Goal: Information Seeking & Learning: Learn about a topic

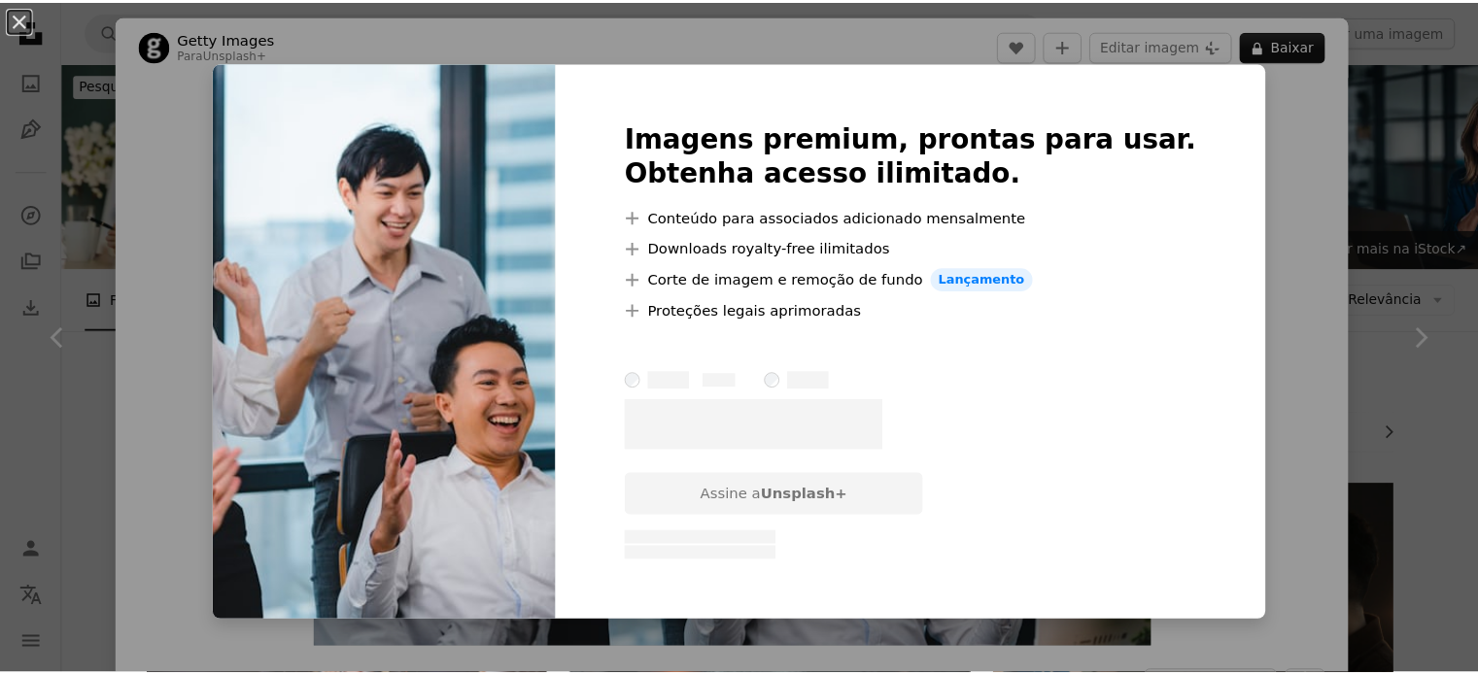
scroll to position [775, 0]
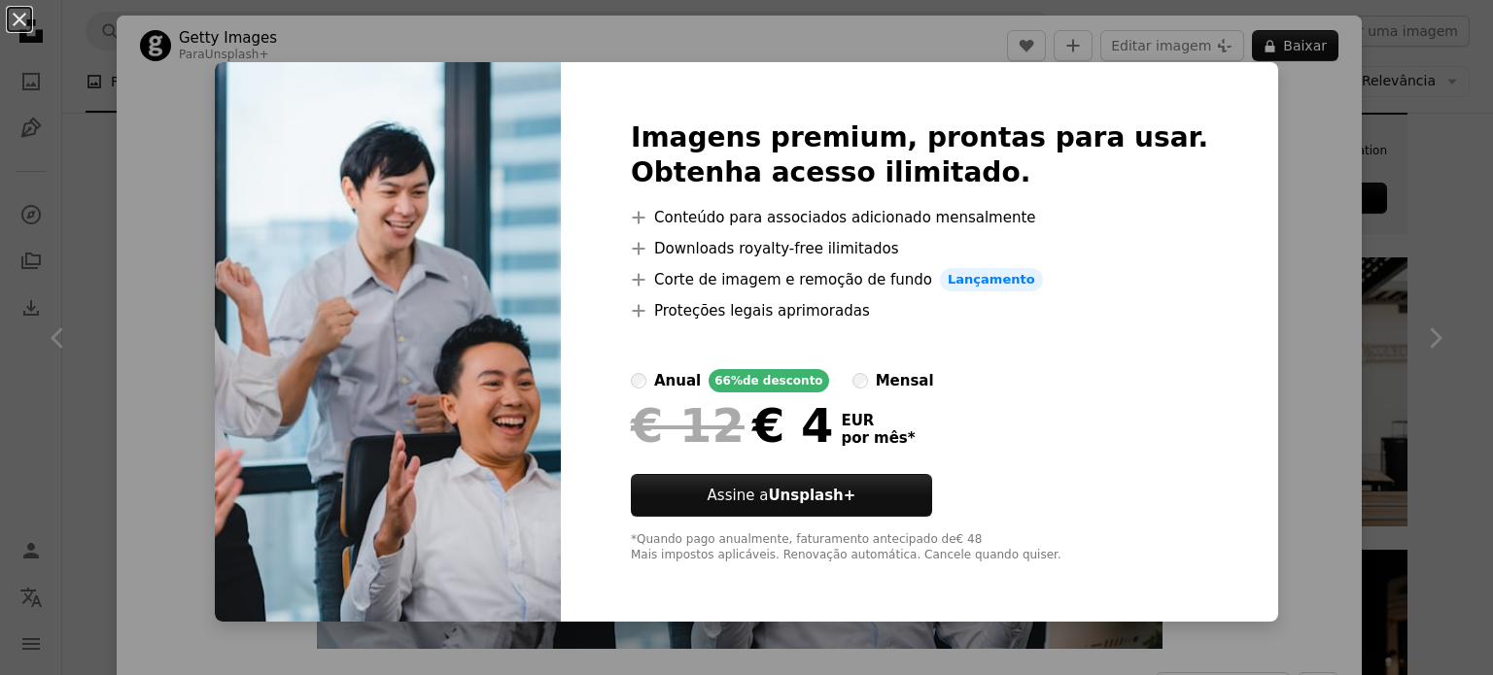
click at [109, 107] on div "An X shape Imagens premium, prontas para usar. Obtenha acesso ilimitado. A plus…" at bounding box center [746, 337] width 1493 height 675
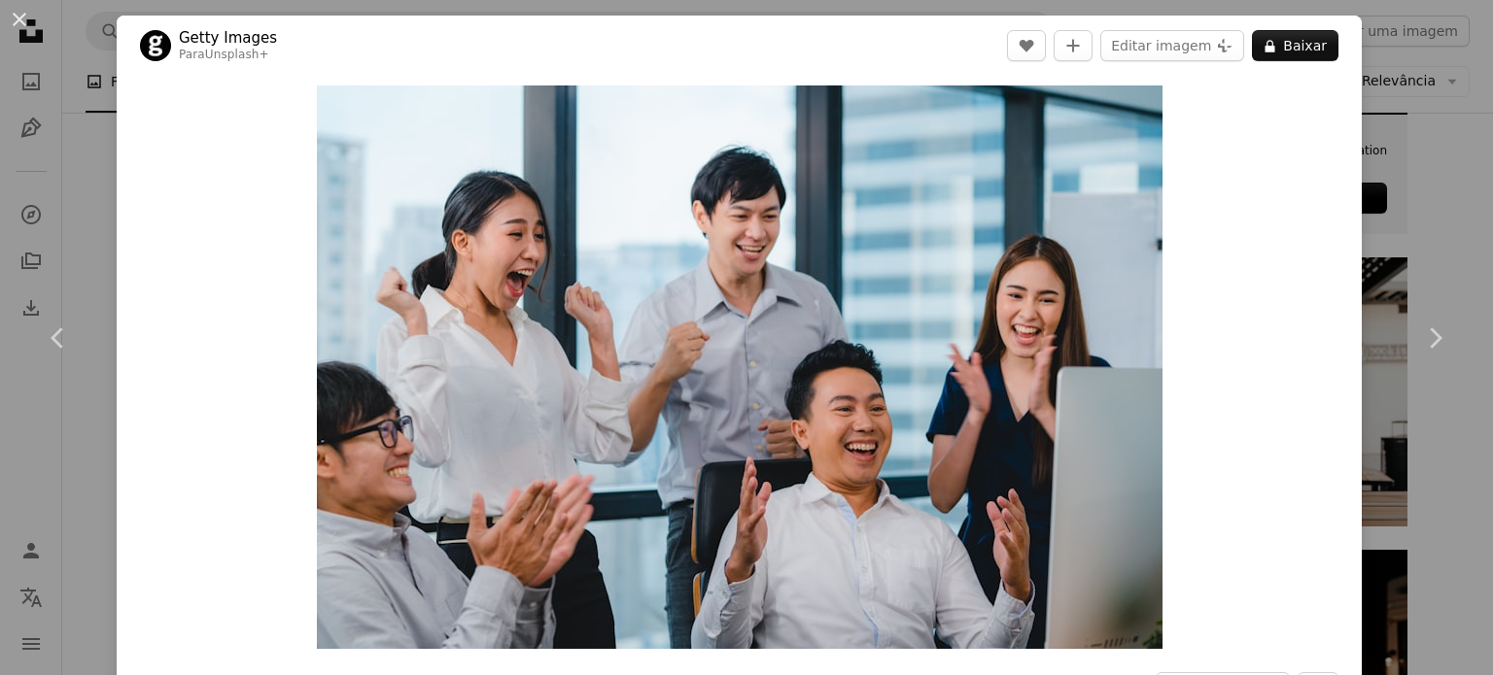
click at [19, 22] on button "An X shape" at bounding box center [19, 19] width 23 height 23
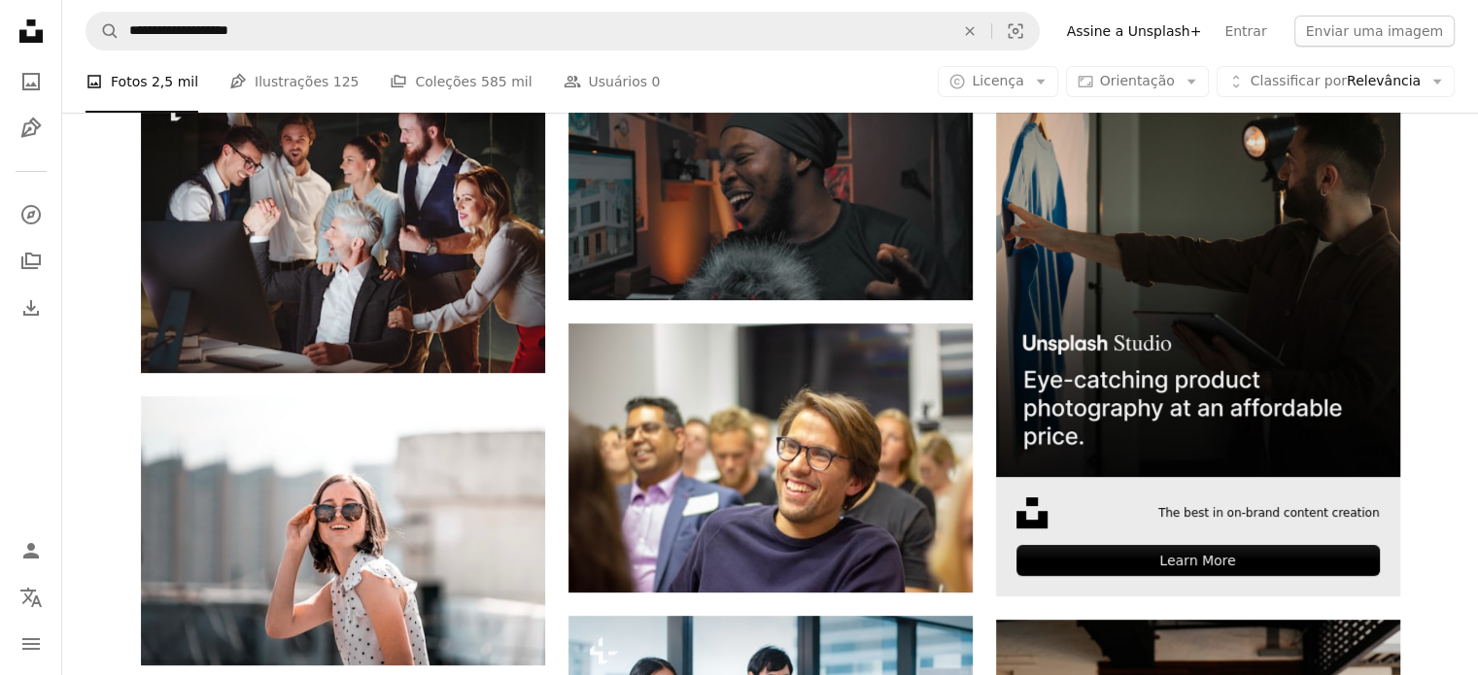
scroll to position [289, 0]
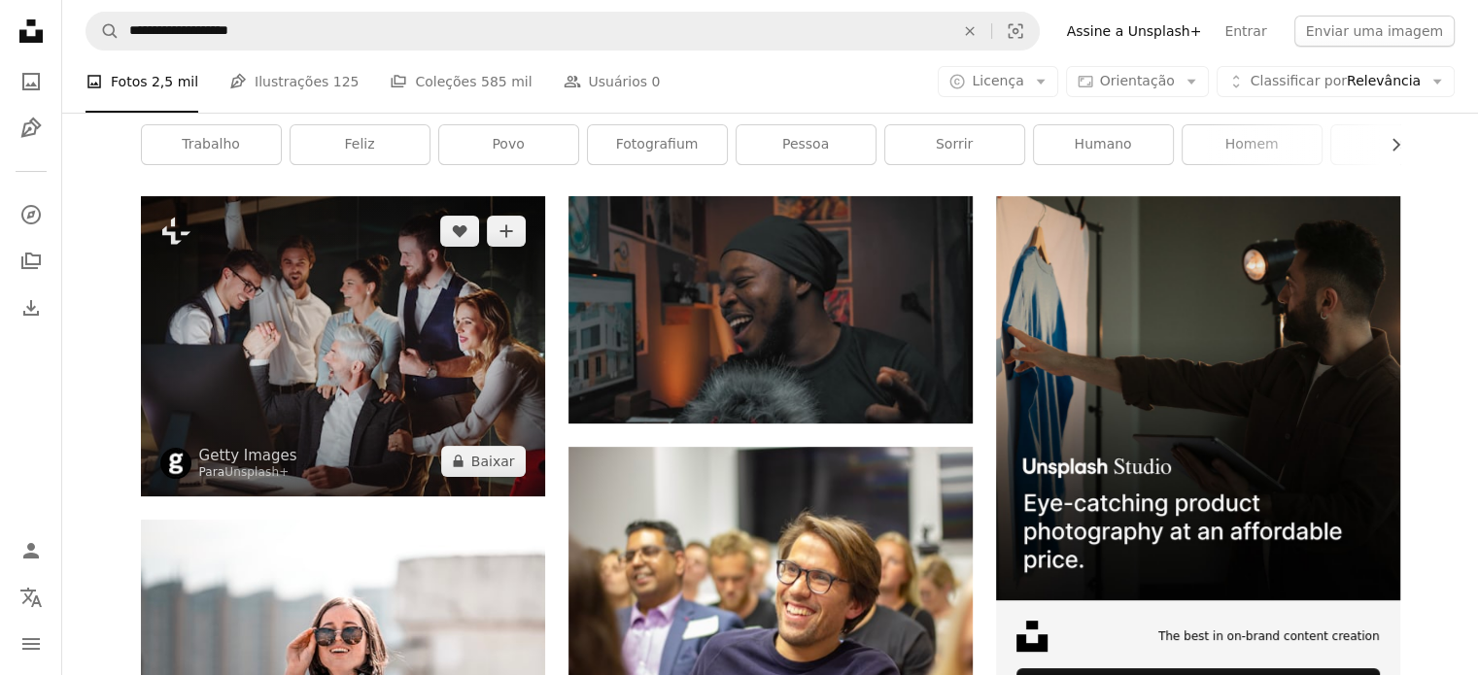
click at [364, 323] on img at bounding box center [343, 346] width 404 height 300
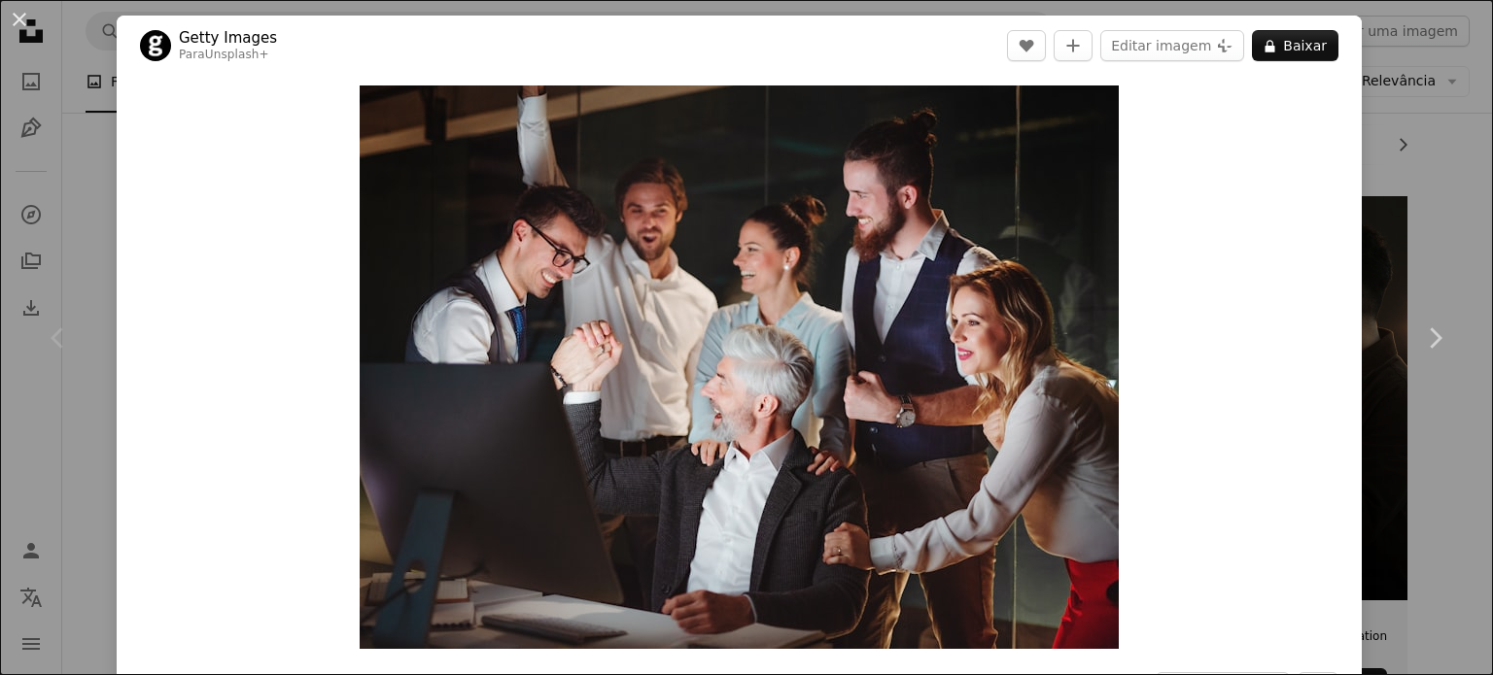
click at [90, 233] on div "An X shape Chevron left Chevron right Getty Images Para Unsplash+ A heart A plu…" at bounding box center [746, 337] width 1493 height 675
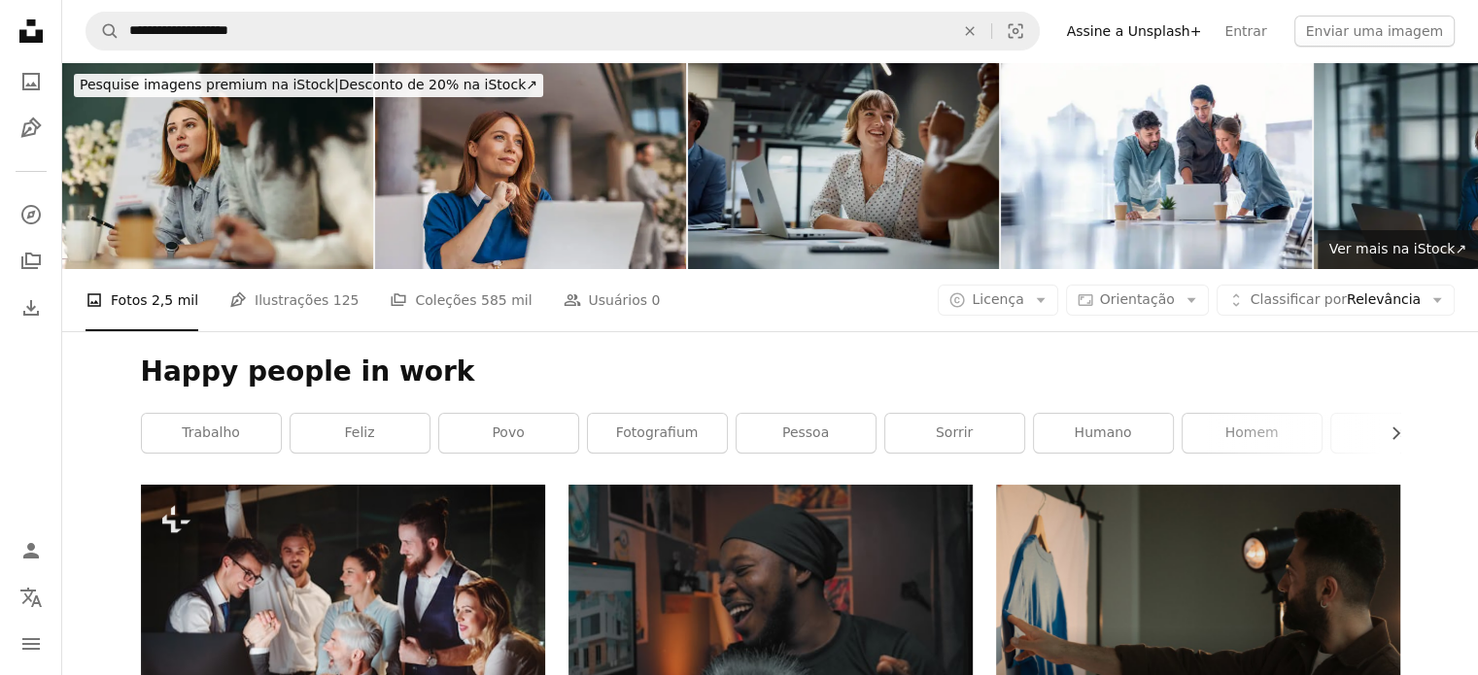
click at [870, 182] on img at bounding box center [843, 165] width 311 height 207
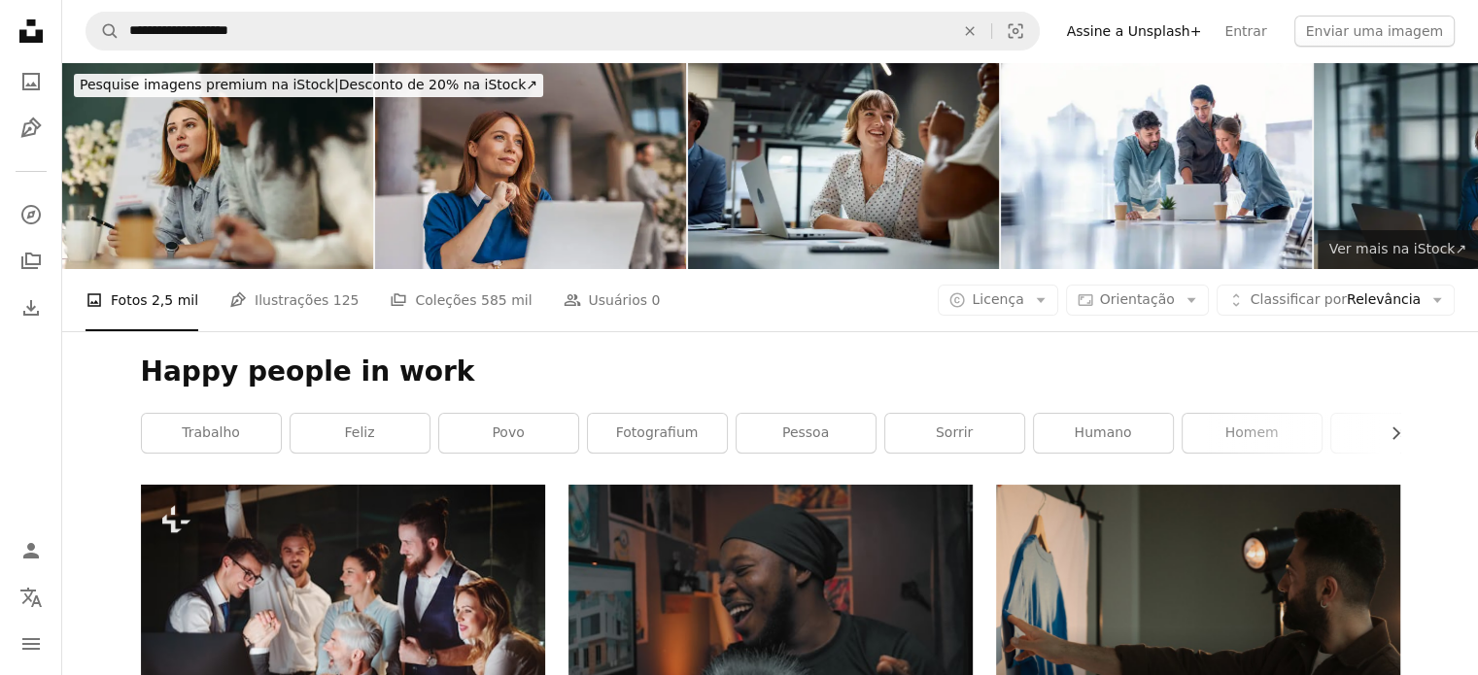
click at [1412, 246] on span "Ver mais na iStock ↗" at bounding box center [1397, 249] width 137 height 16
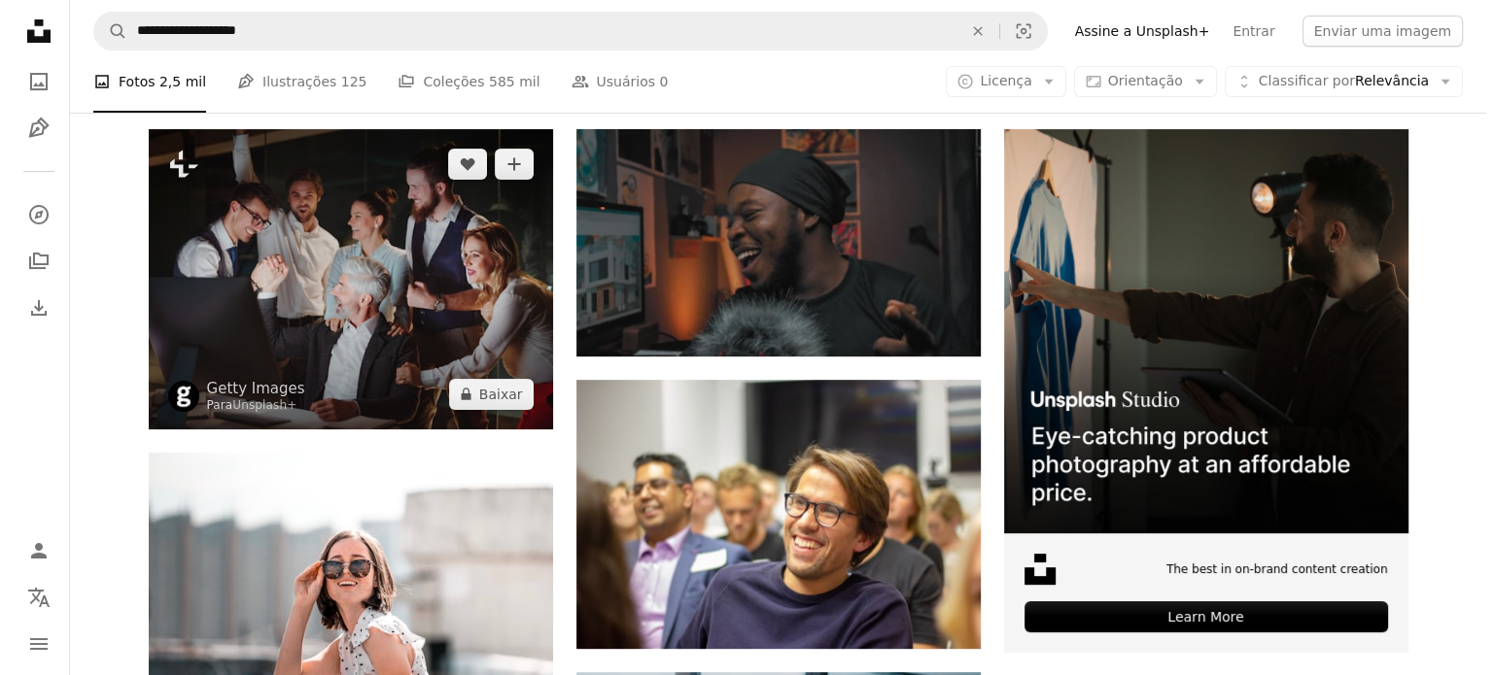
scroll to position [486, 0]
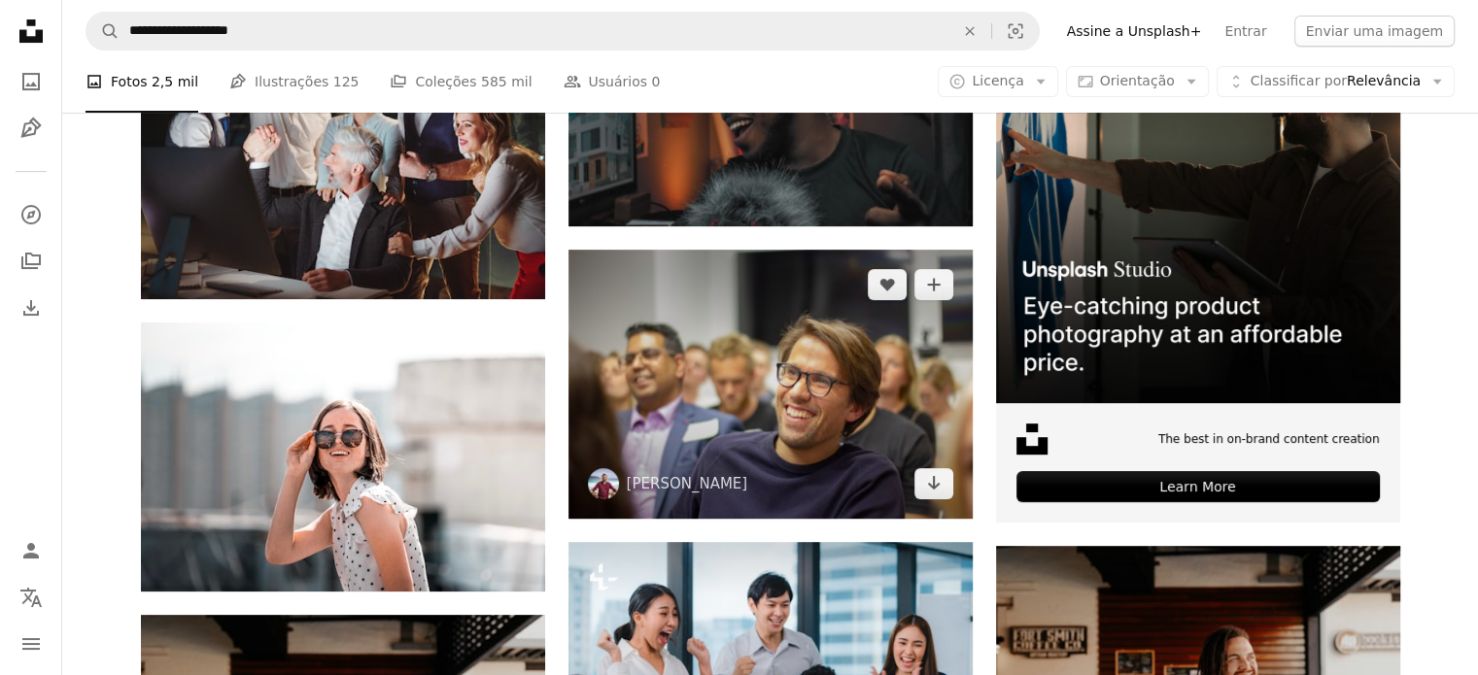
click at [787, 363] on img at bounding box center [771, 384] width 404 height 269
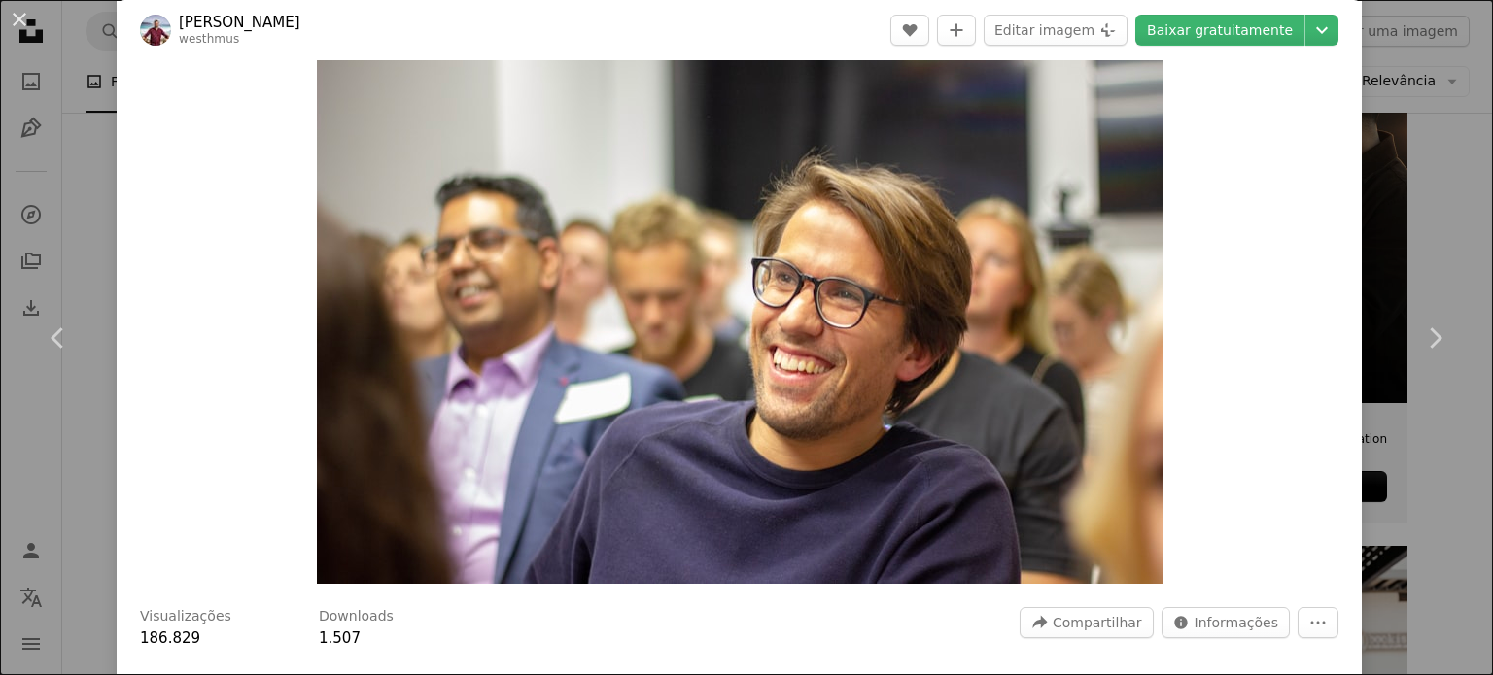
scroll to position [97, 0]
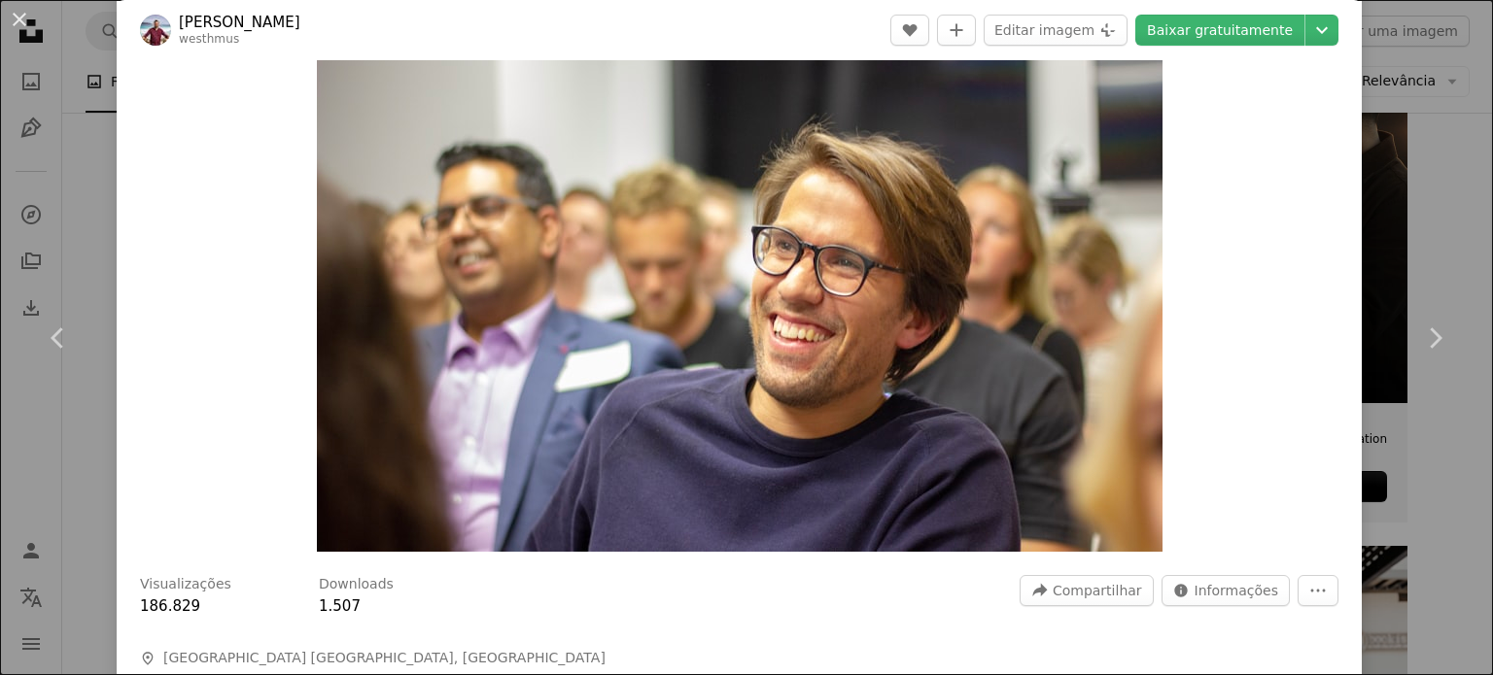
click at [637, 275] on img "Ampliar esta imagem" at bounding box center [739, 270] width 845 height 564
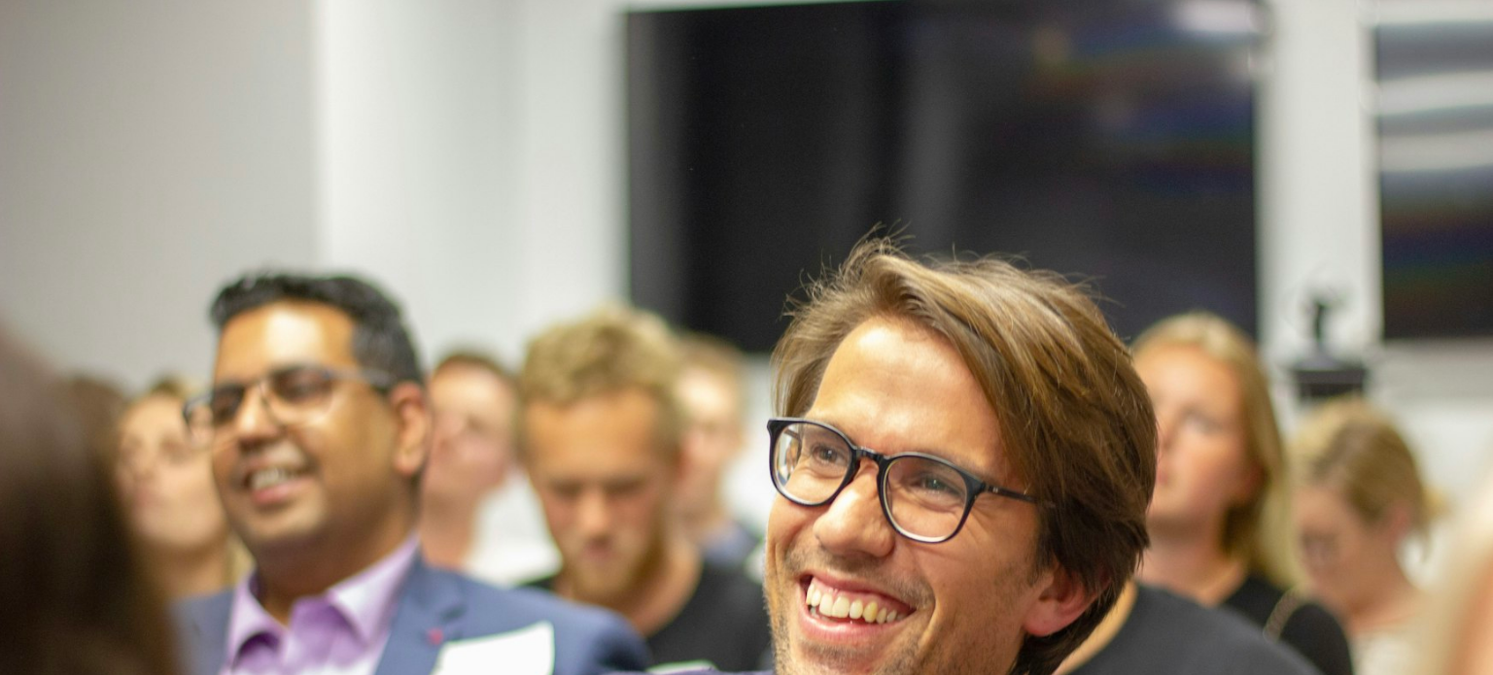
scroll to position [151, 0]
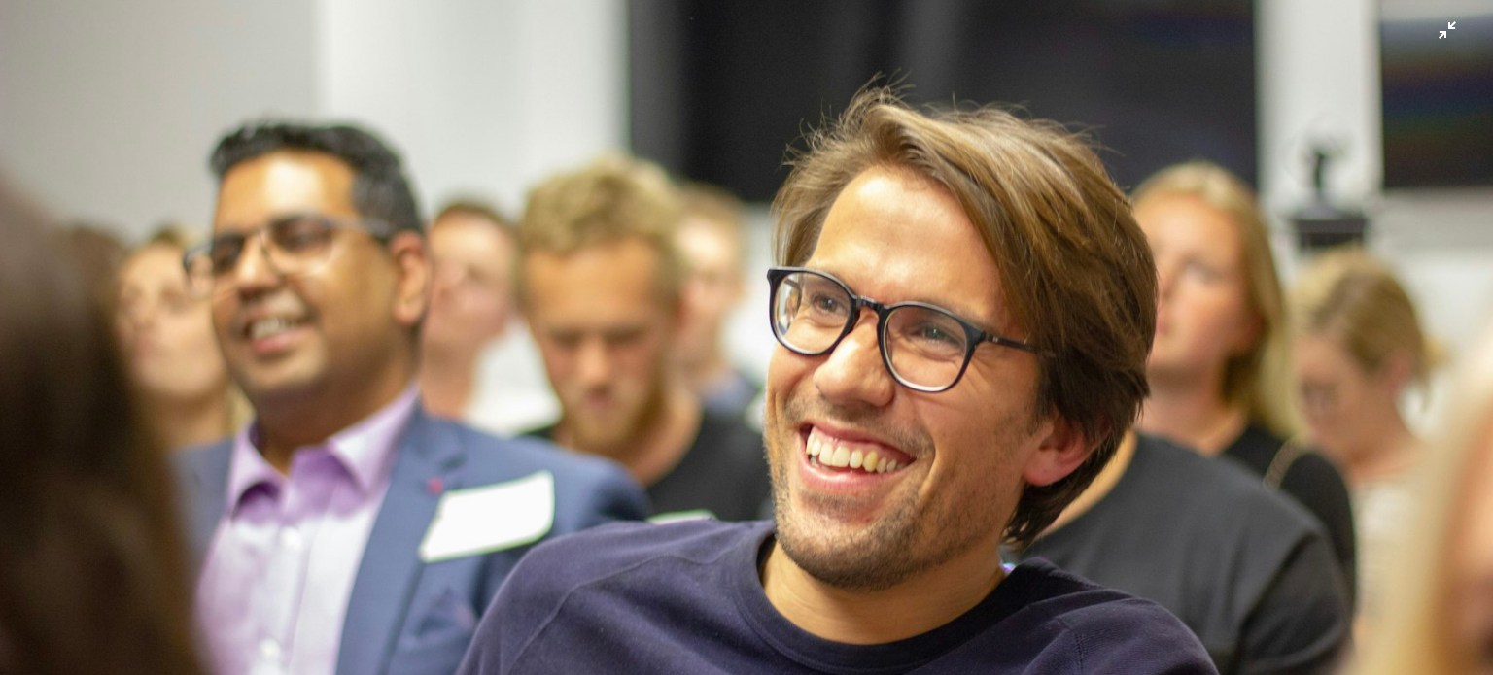
click at [1073, 177] on img "Diminuir esta imagem" at bounding box center [746, 346] width 1495 height 996
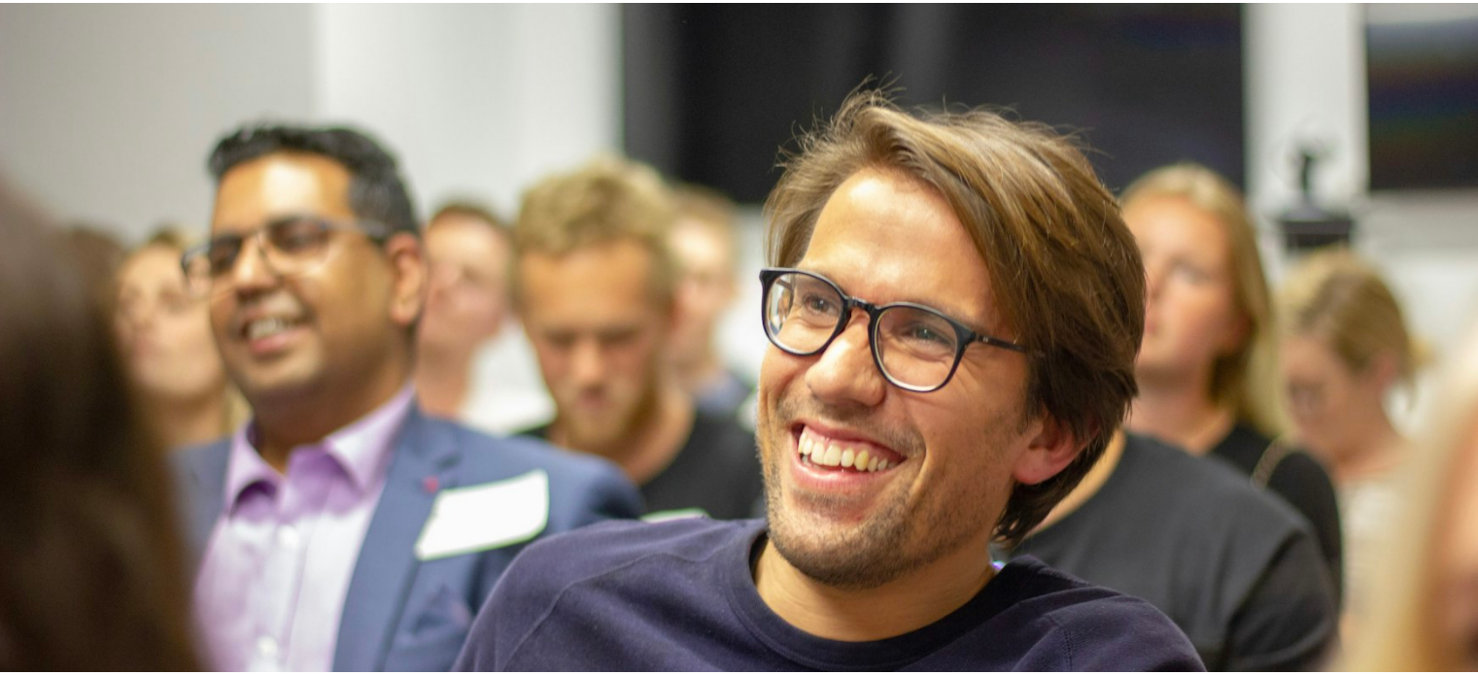
scroll to position [86, 0]
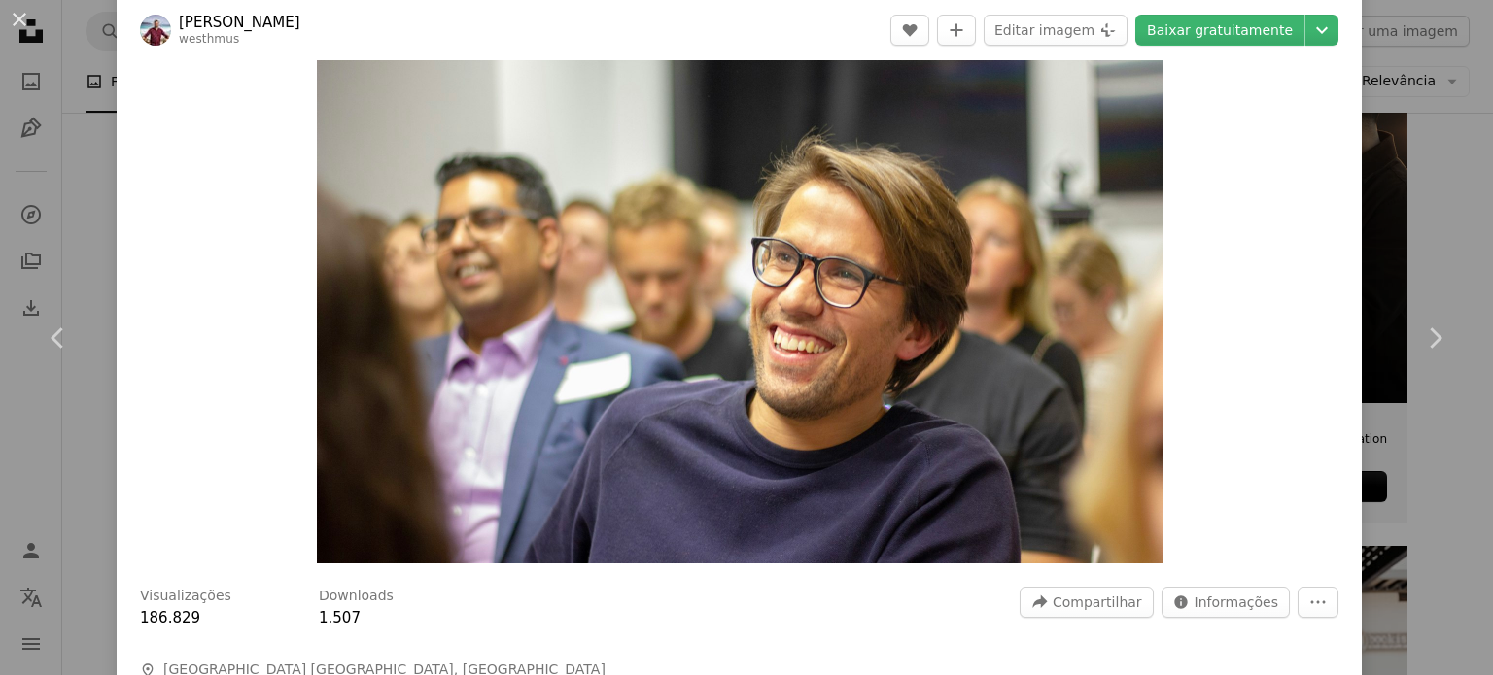
click at [91, 148] on div "An X shape Chevron left Chevron right [PERSON_NAME] A heart A plus sign Editar …" at bounding box center [746, 337] width 1493 height 675
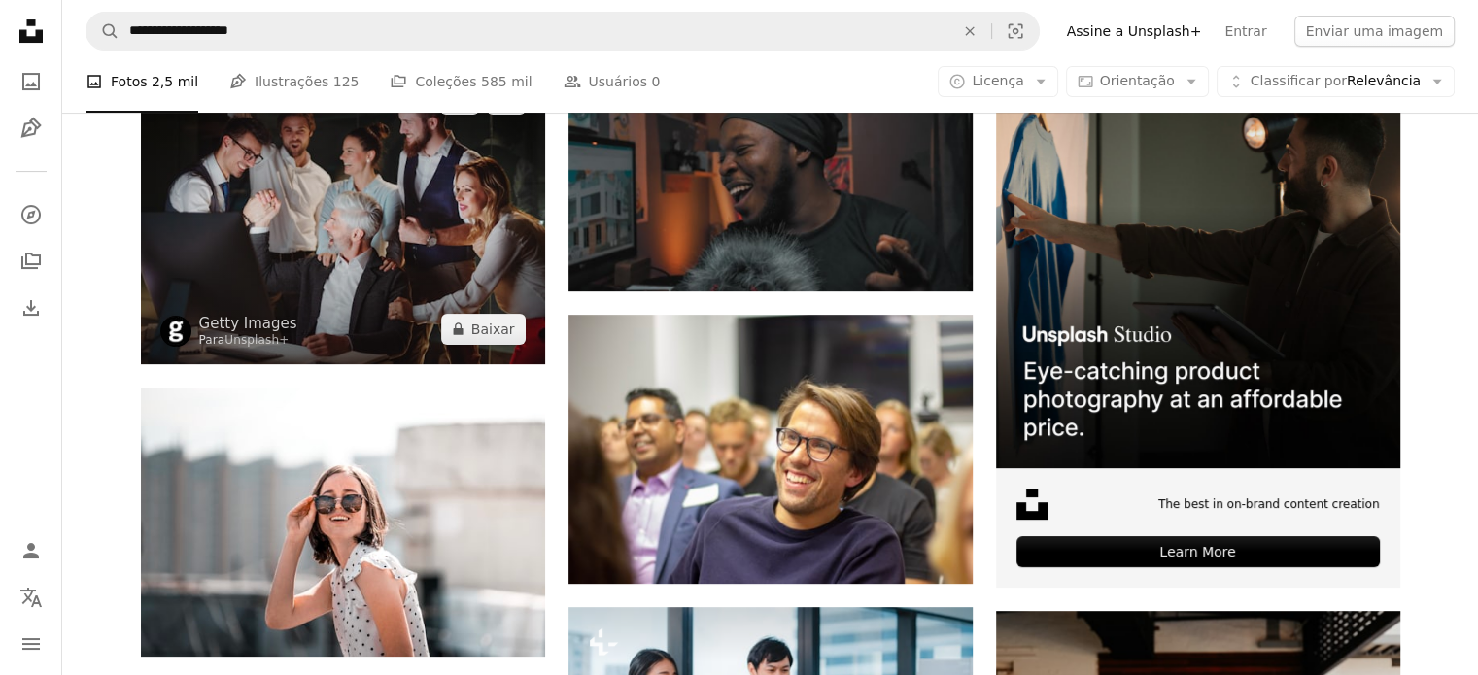
scroll to position [389, 0]
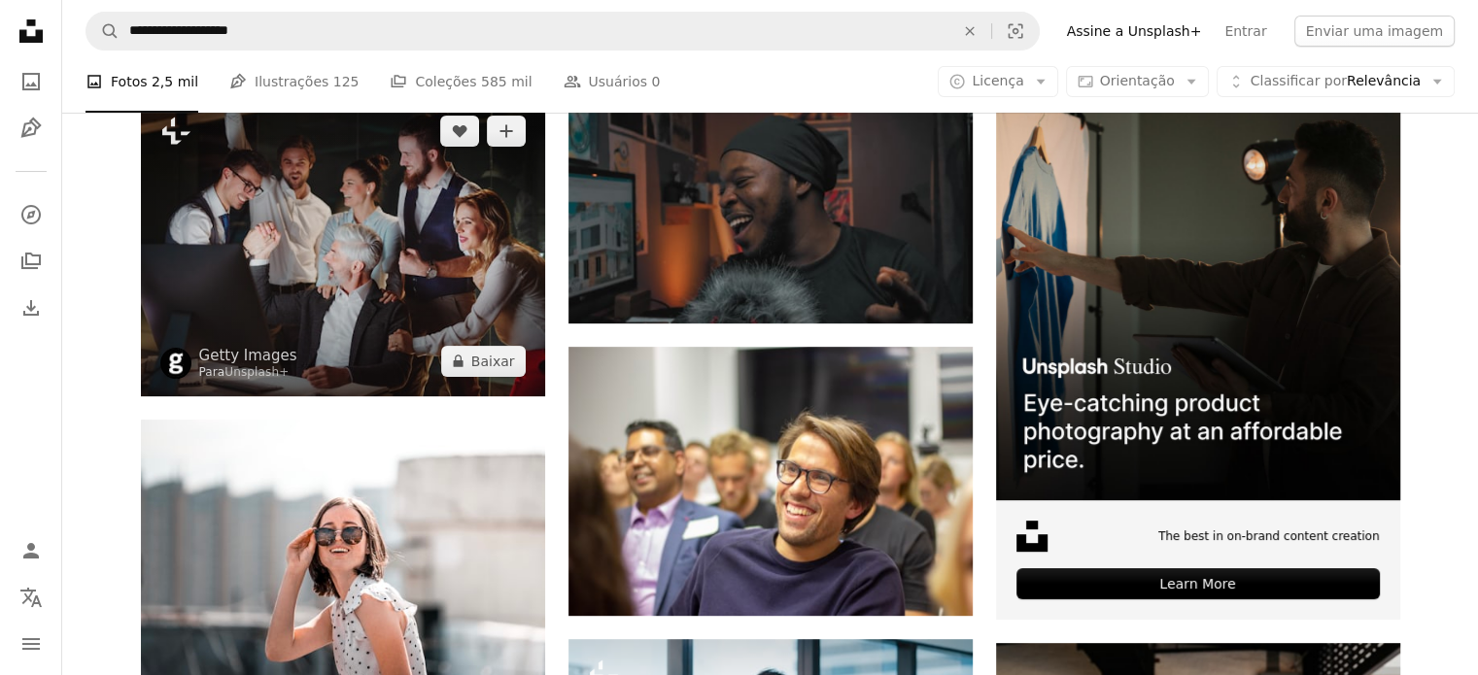
click at [405, 255] on img at bounding box center [343, 246] width 404 height 300
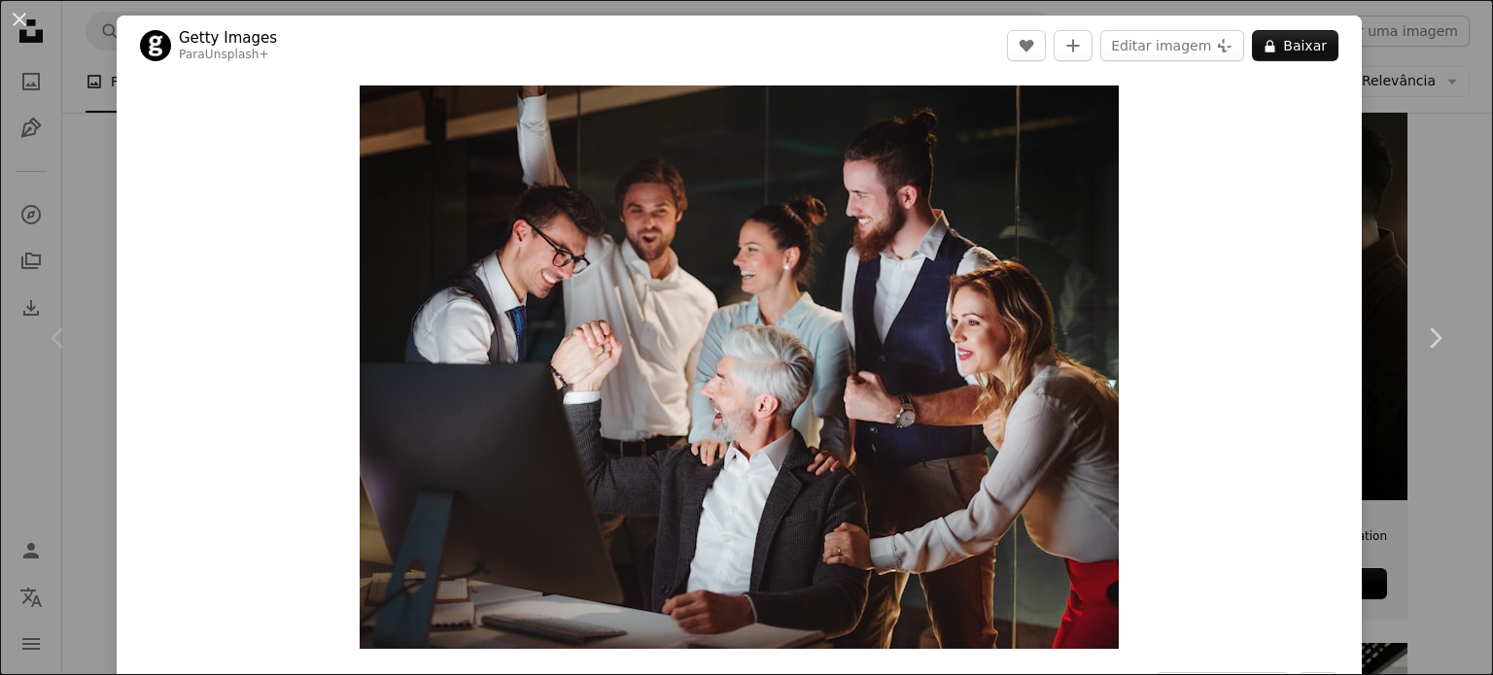
click at [74, 238] on div "An X shape Chevron left Chevron right Getty Images Para Unsplash+ A heart A plu…" at bounding box center [746, 337] width 1493 height 675
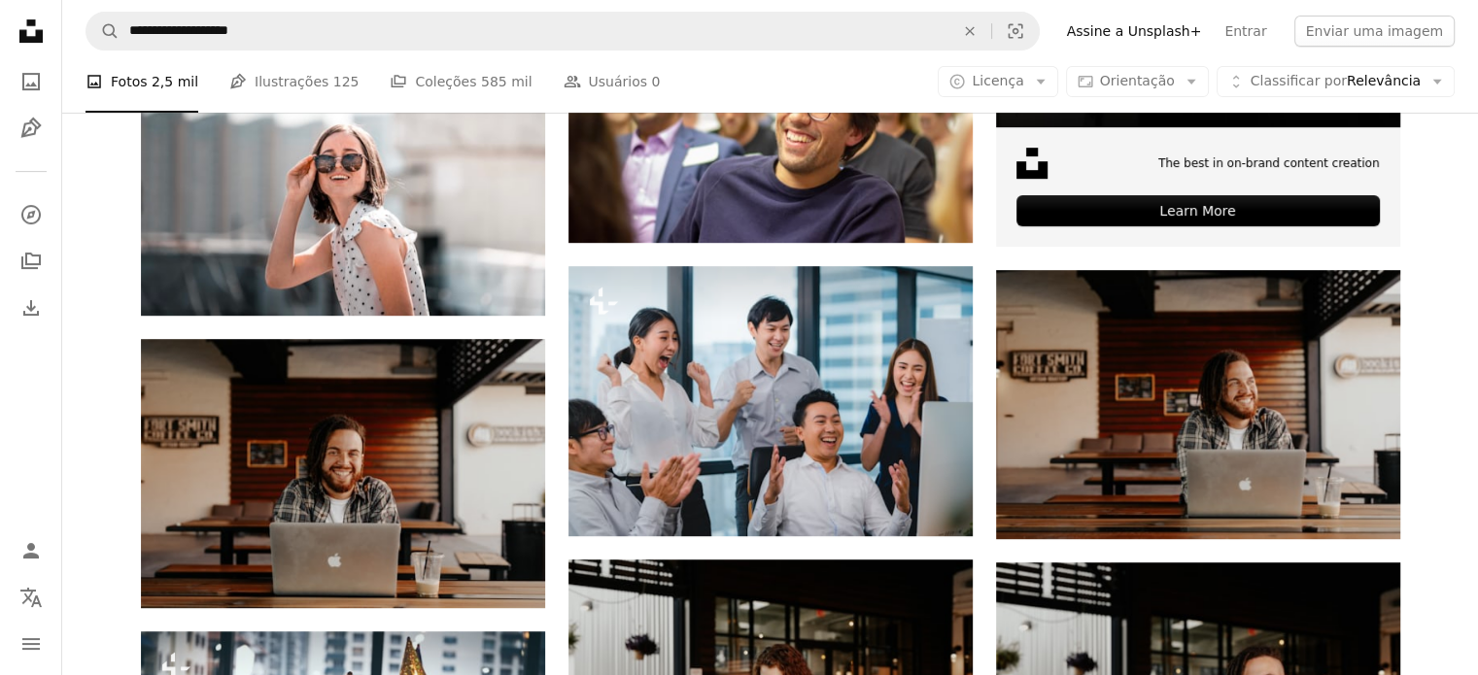
scroll to position [777, 0]
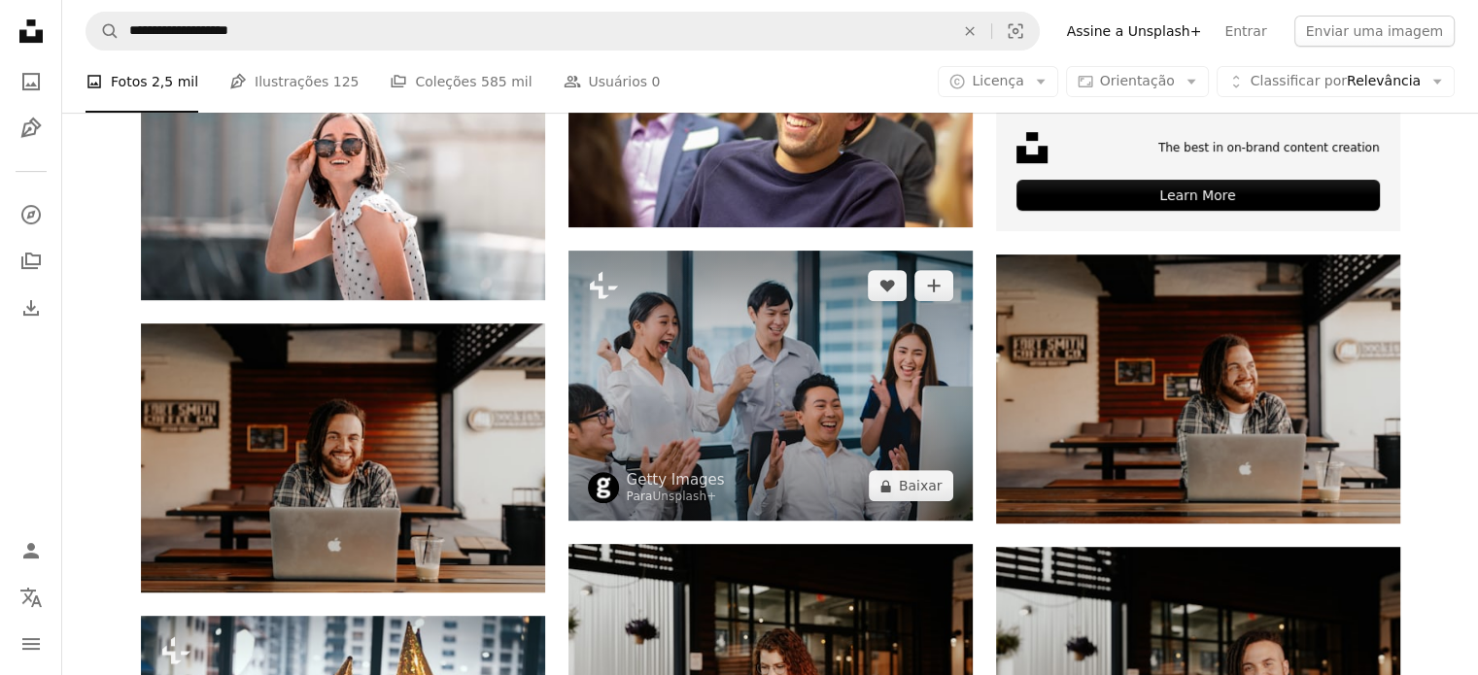
click at [702, 281] on img at bounding box center [771, 386] width 404 height 270
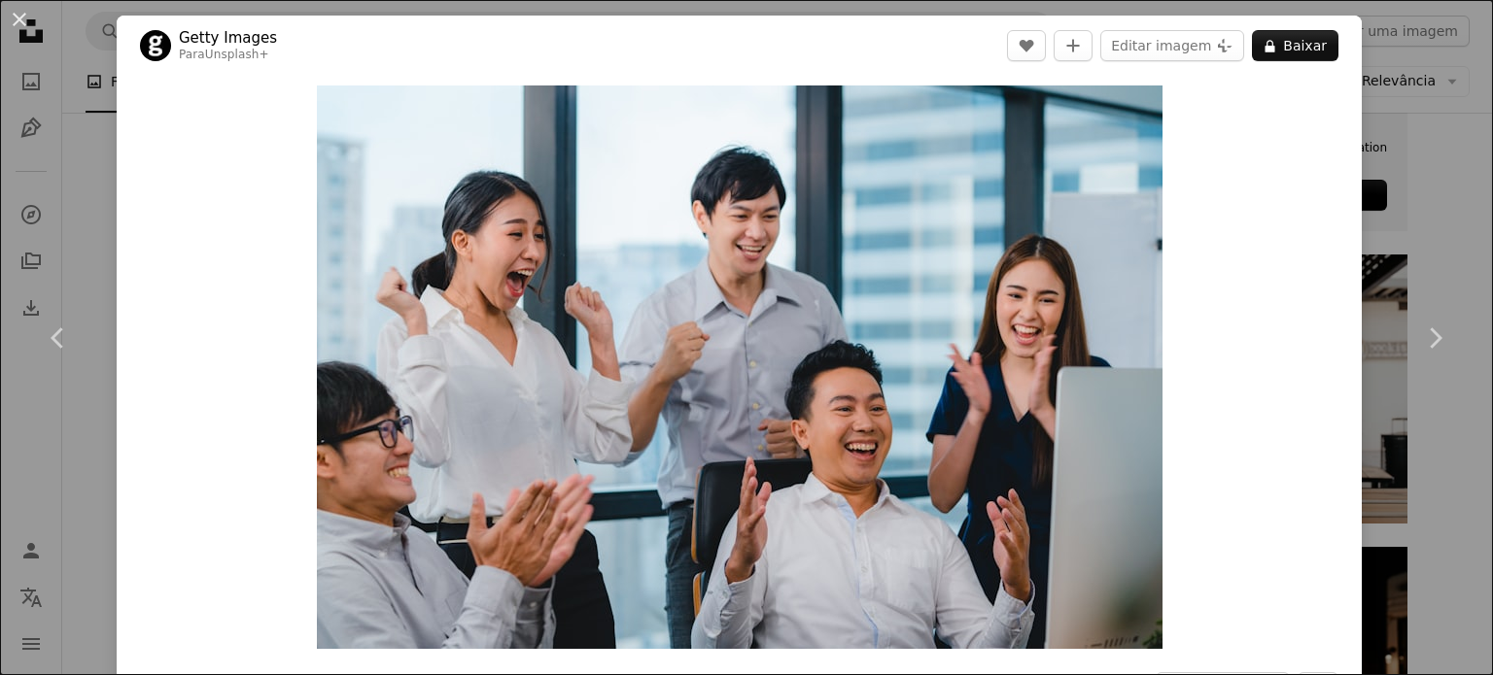
click at [1439, 190] on div "An X shape Chevron left Chevron right Getty Images Para Unsplash+ A heart A plu…" at bounding box center [746, 337] width 1493 height 675
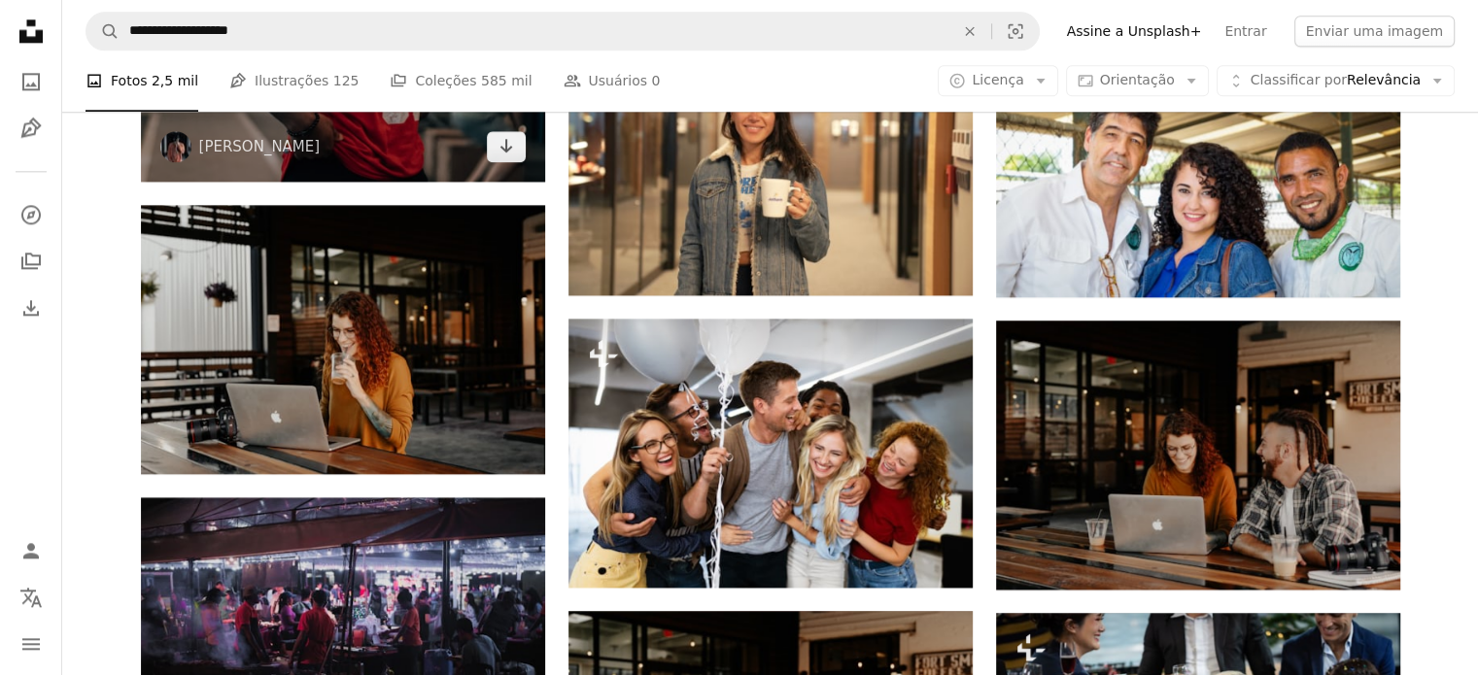
scroll to position [2527, 0]
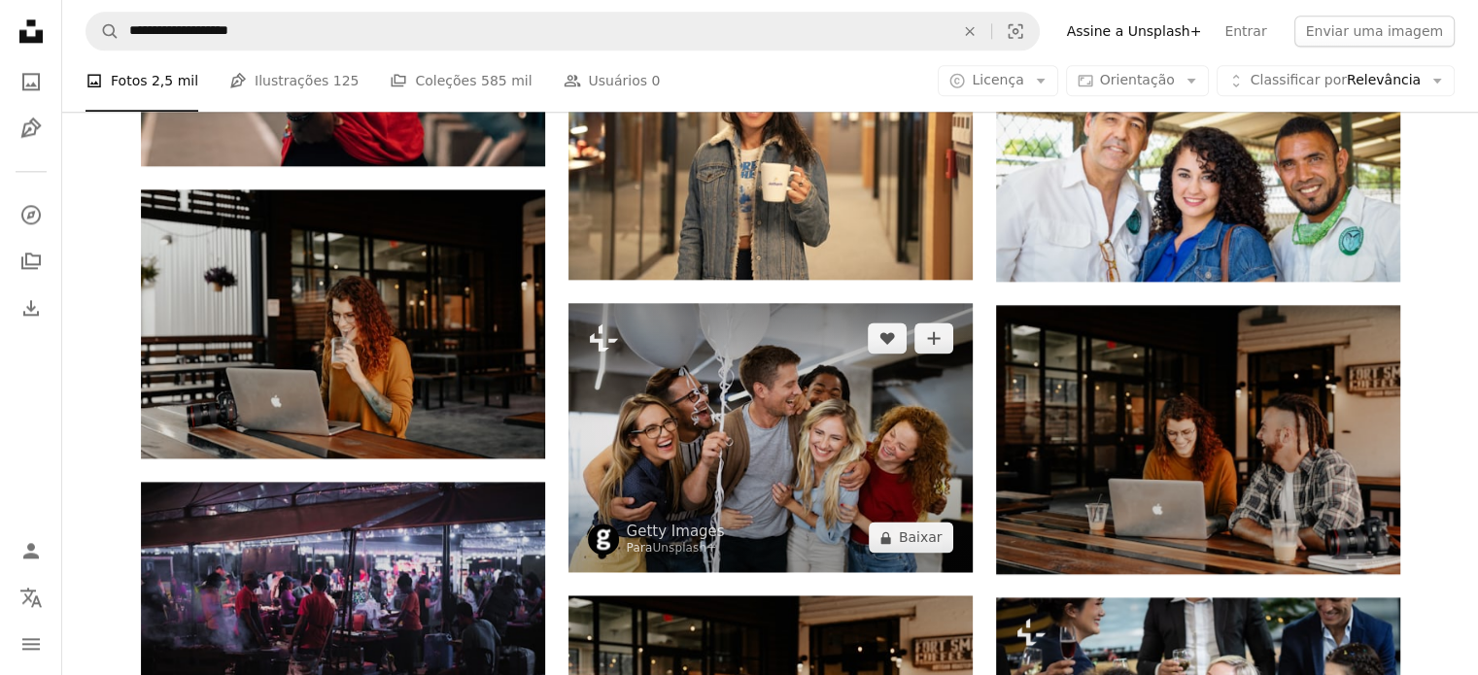
click at [824, 497] on img at bounding box center [771, 437] width 404 height 269
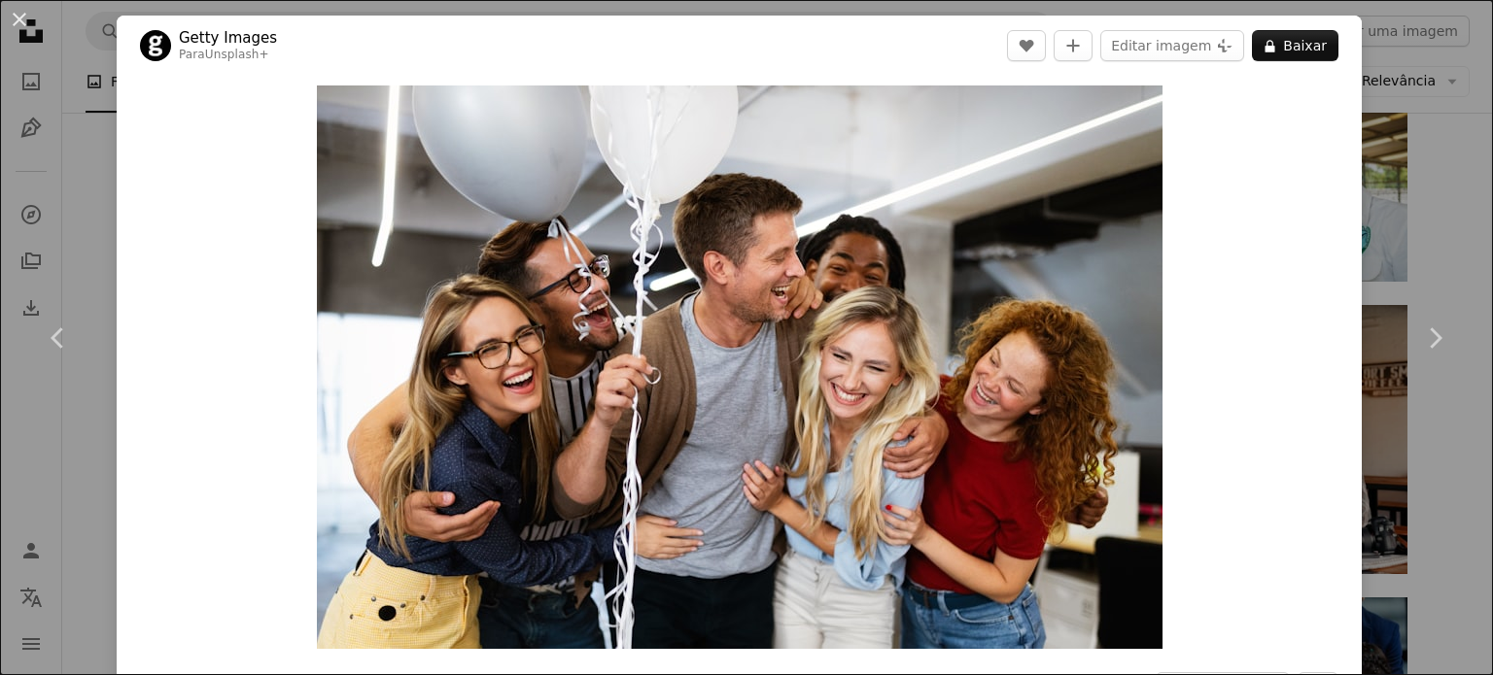
click at [70, 144] on div "An X shape Chevron left Chevron right Getty Images Para Unsplash+ A heart A plu…" at bounding box center [746, 337] width 1493 height 675
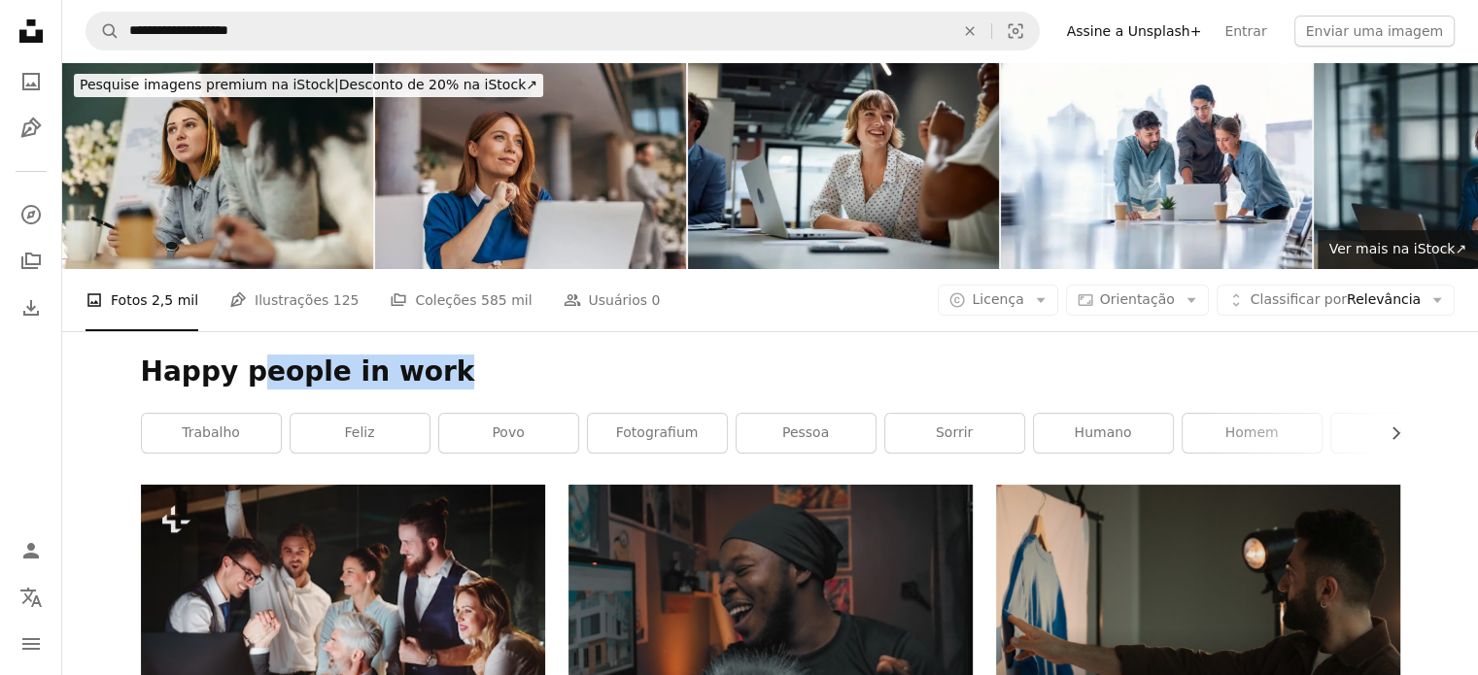
drag, startPoint x: 247, startPoint y: 373, endPoint x: 502, endPoint y: 368, distance: 255.6
click at [502, 368] on h1 "Happy people in work" at bounding box center [770, 372] width 1259 height 35
click at [503, 361] on h1 "Happy people in work" at bounding box center [770, 372] width 1259 height 35
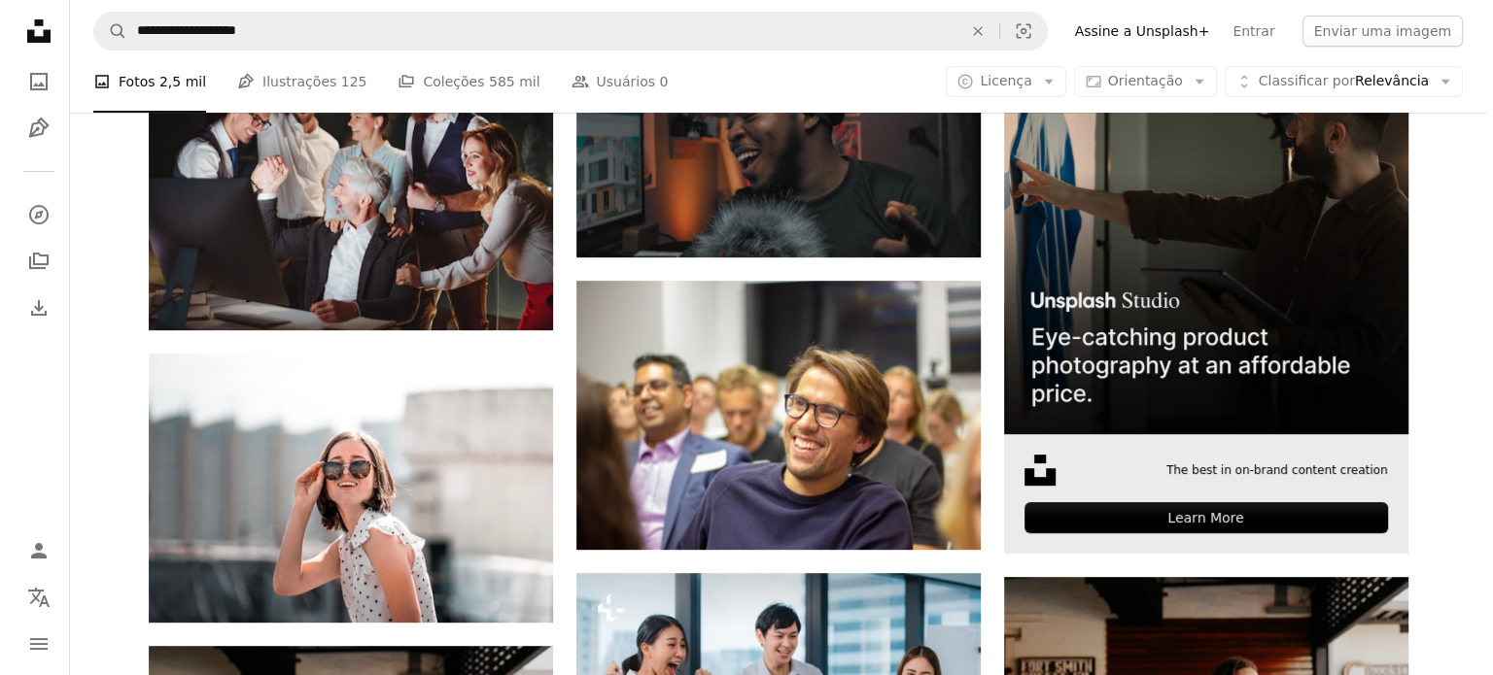
scroll to position [486, 0]
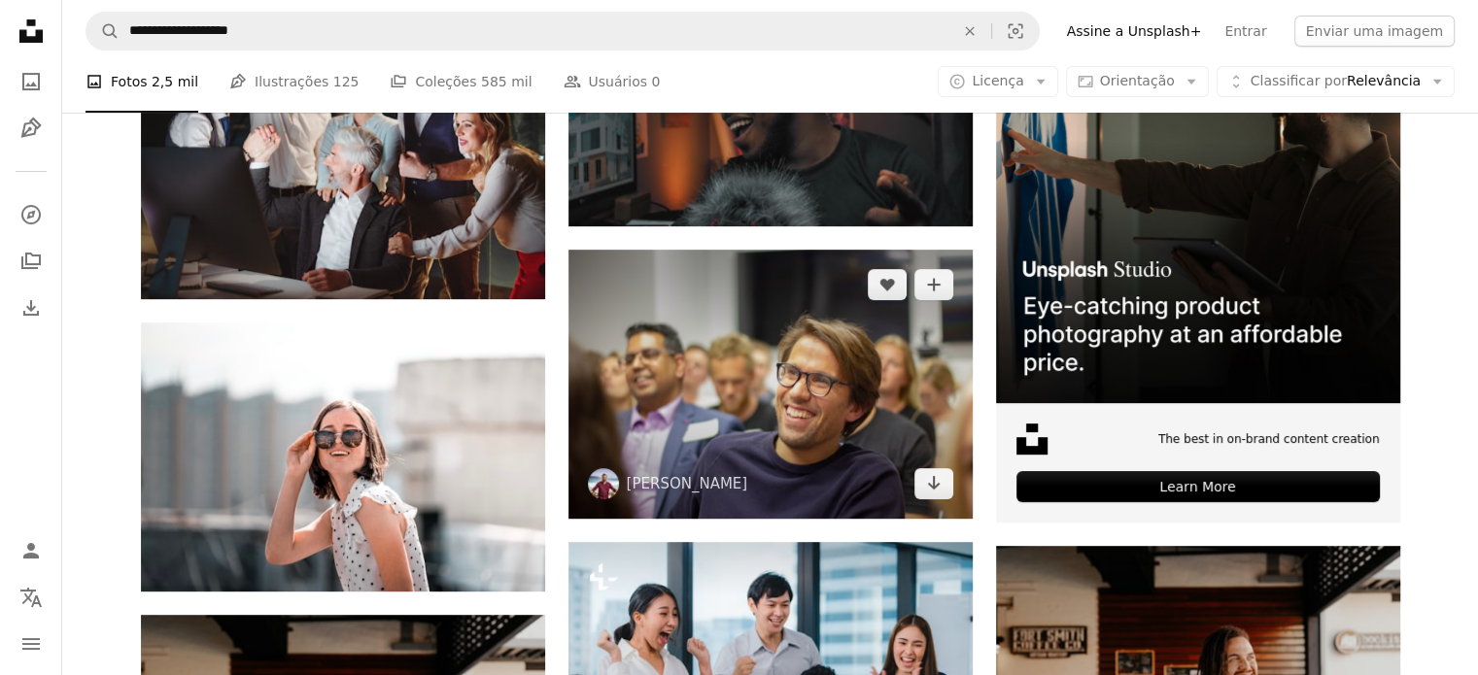
click at [797, 434] on img at bounding box center [771, 384] width 404 height 269
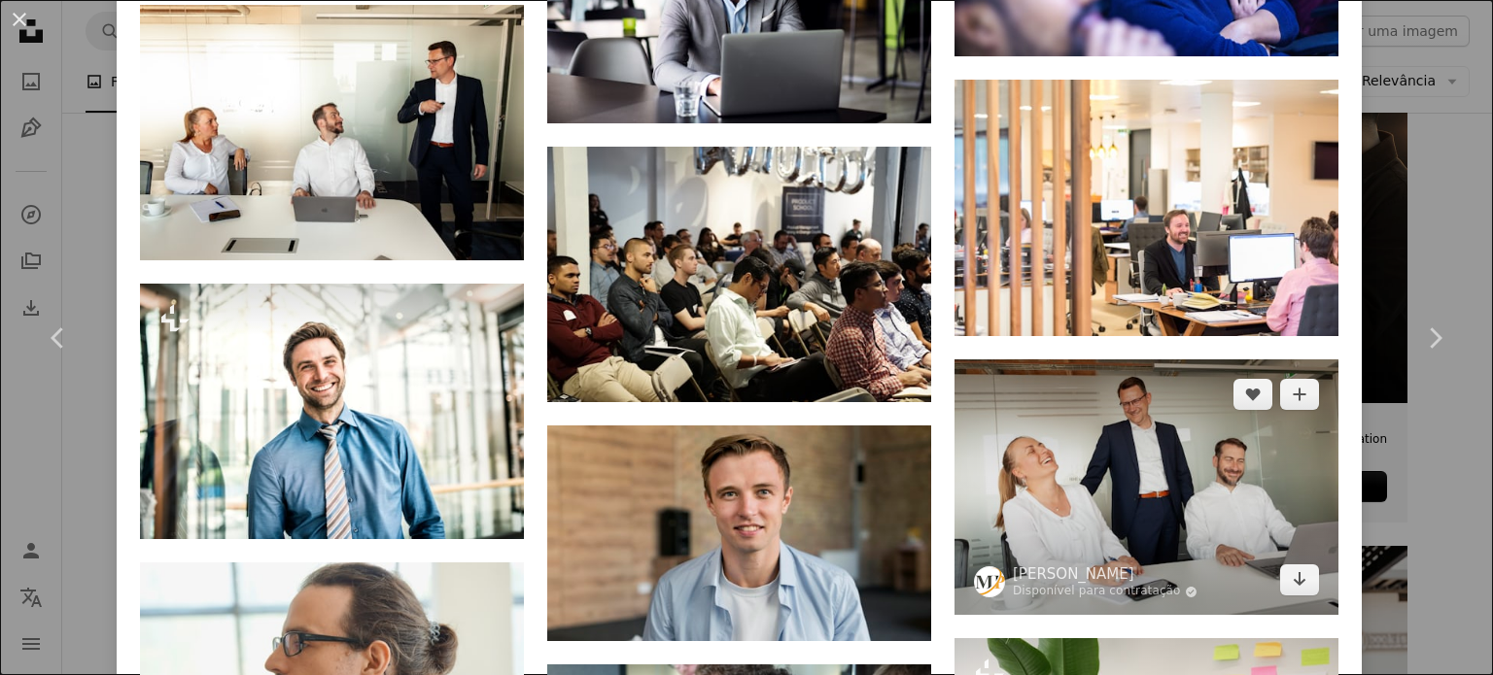
scroll to position [3304, 0]
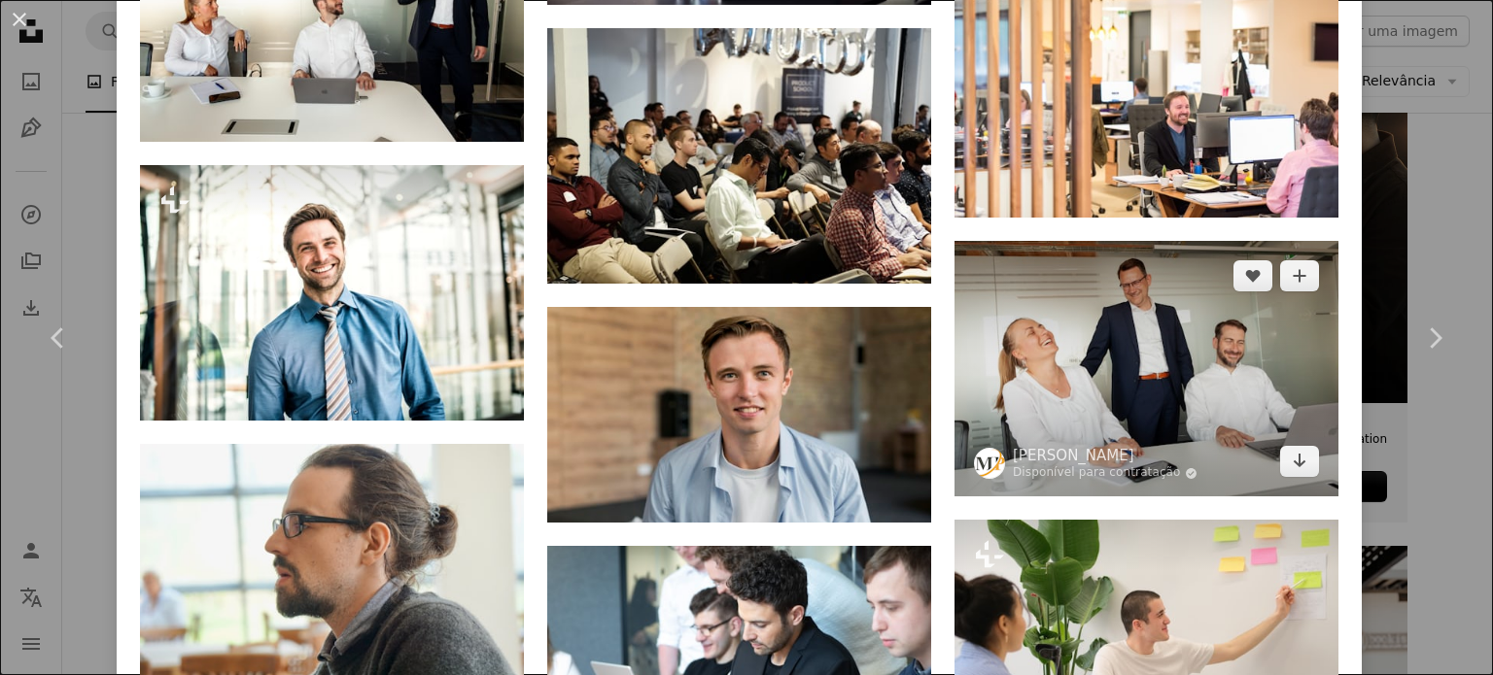
click at [1141, 278] on img at bounding box center [1146, 369] width 384 height 256
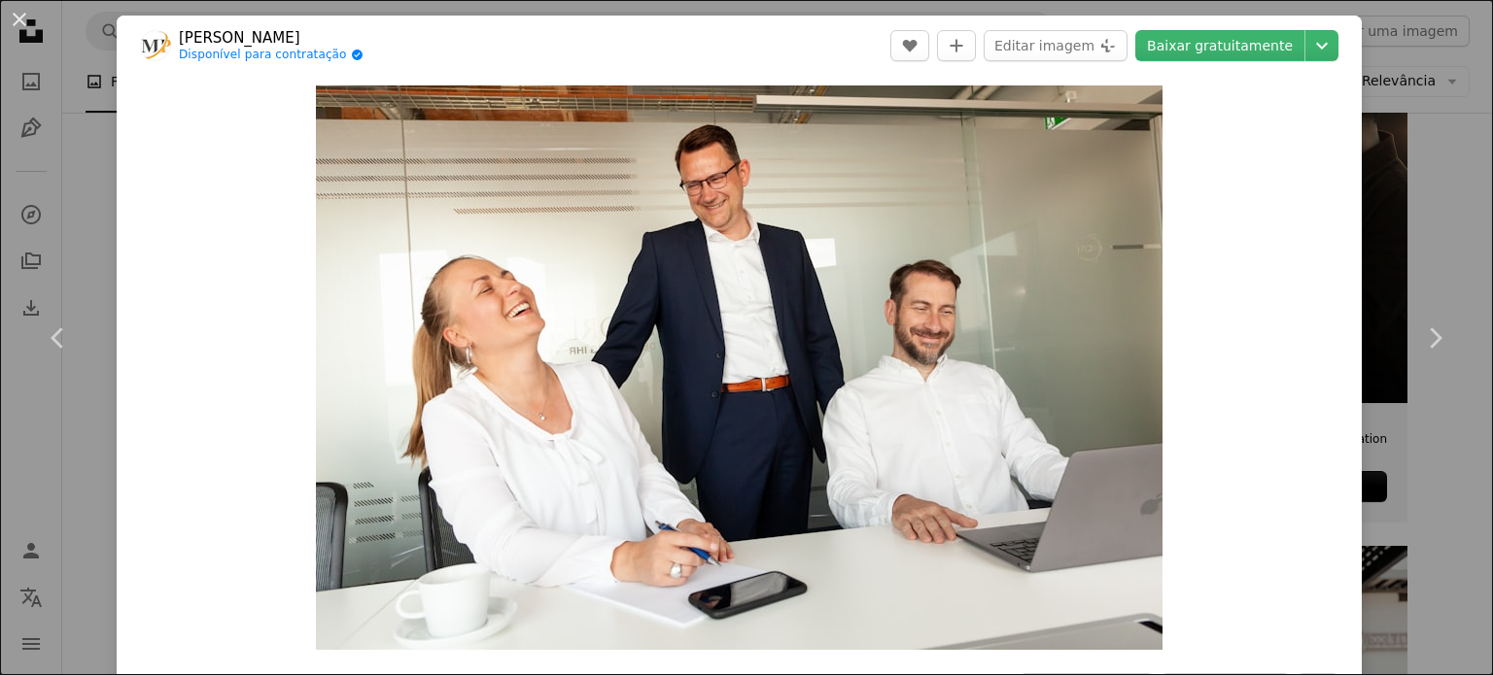
click at [82, 217] on div "An X shape Chevron left Chevron right [PERSON_NAME] Disponível para contratação…" at bounding box center [746, 337] width 1493 height 675
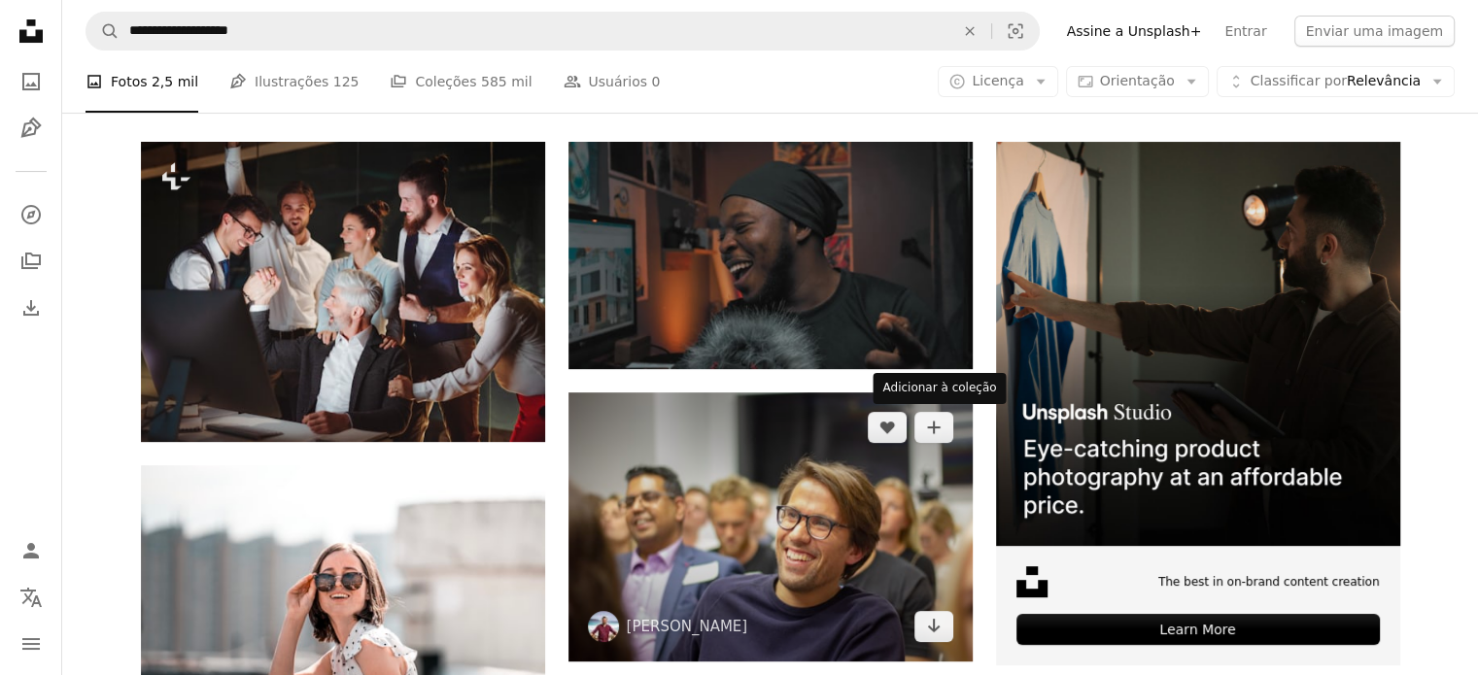
scroll to position [194, 0]
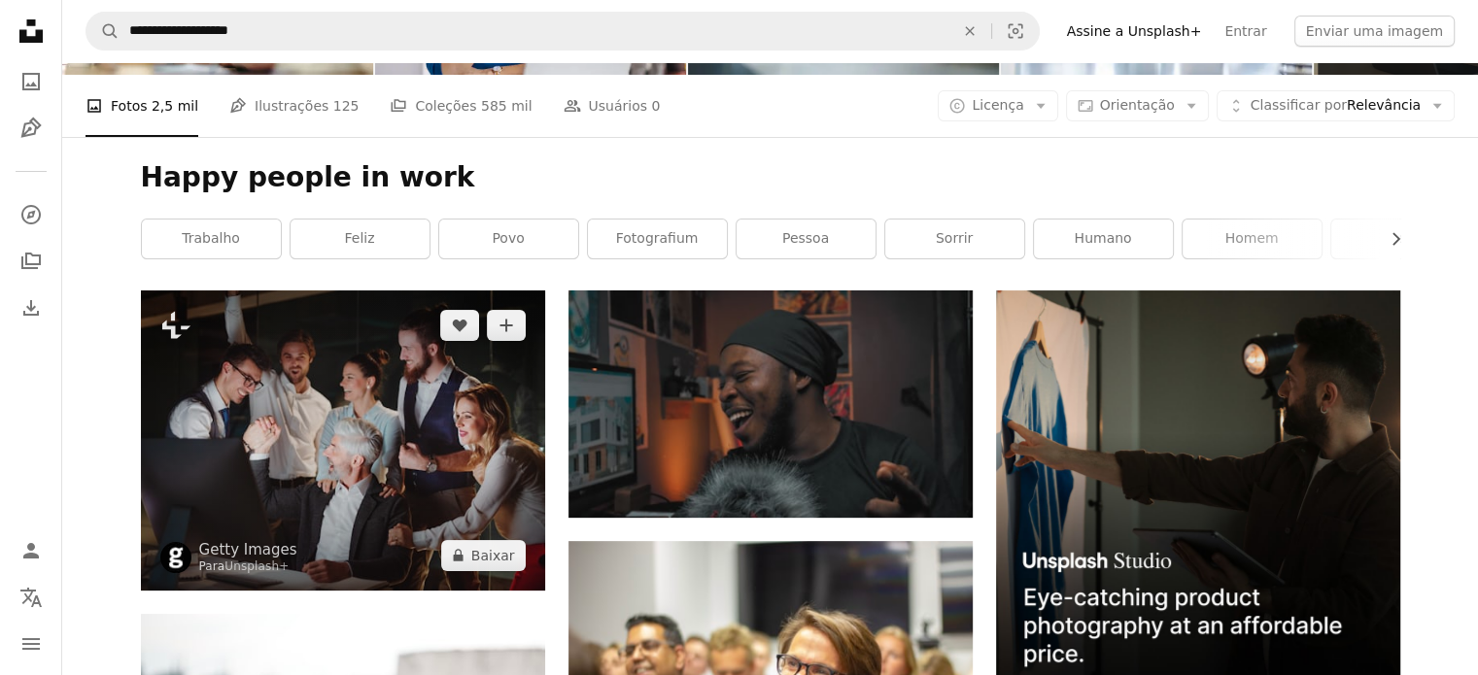
click at [361, 409] on img at bounding box center [343, 441] width 404 height 300
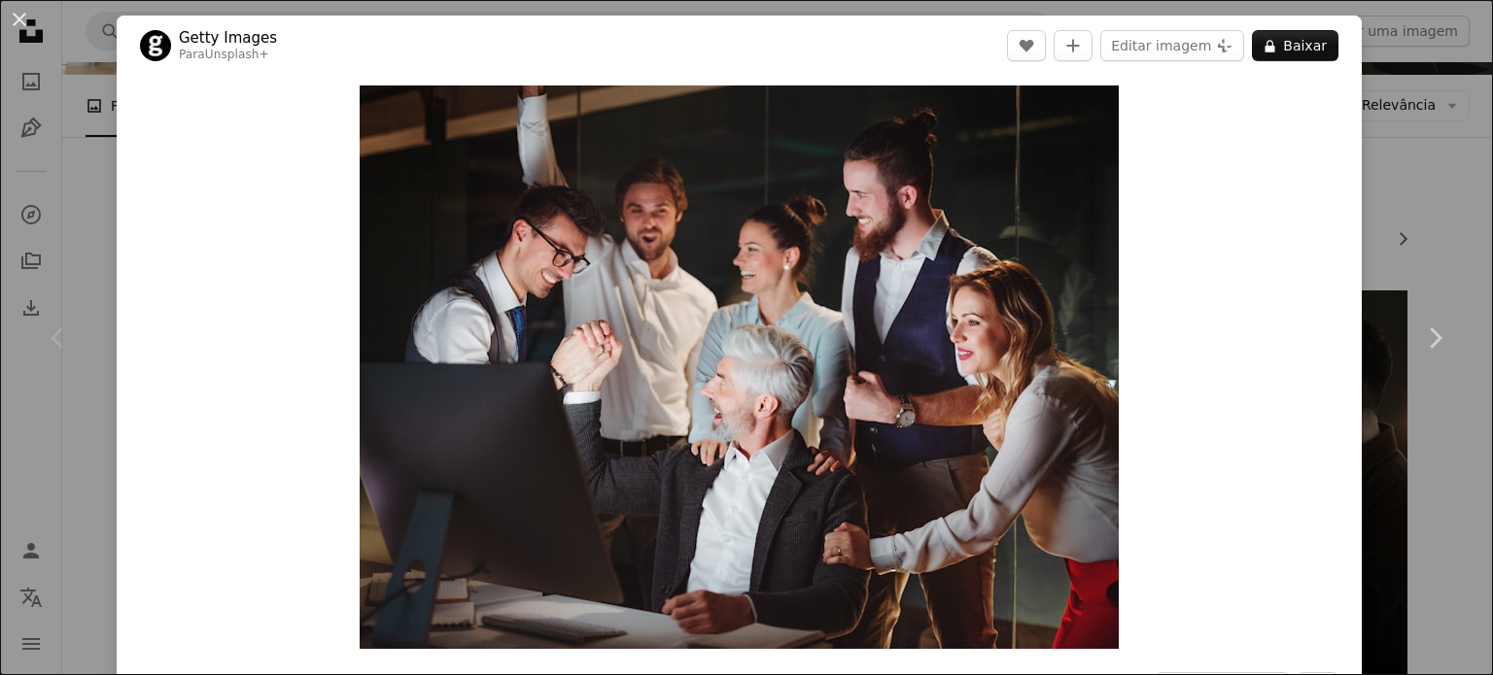
click at [1415, 175] on div "An X shape Chevron left Chevron right Getty Images Para Unsplash+ A heart A plu…" at bounding box center [746, 337] width 1493 height 675
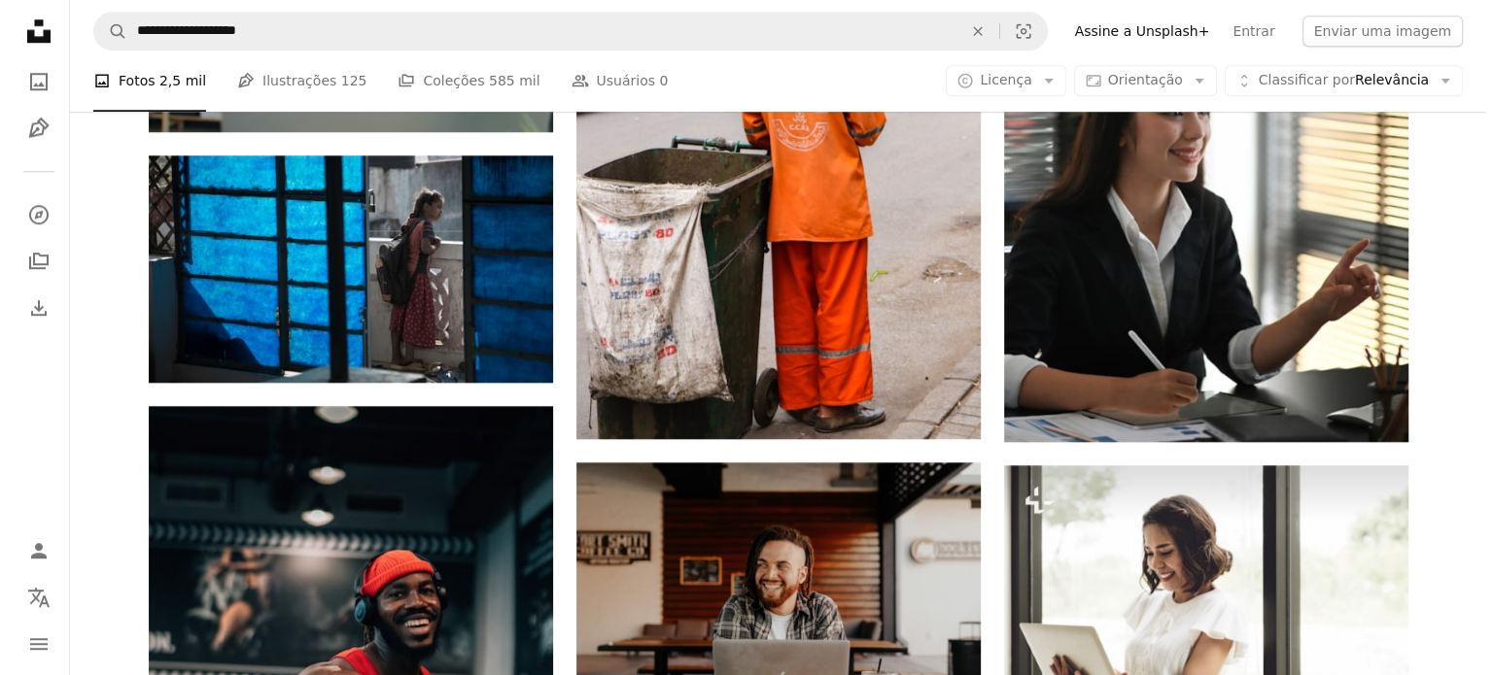
scroll to position [1749, 0]
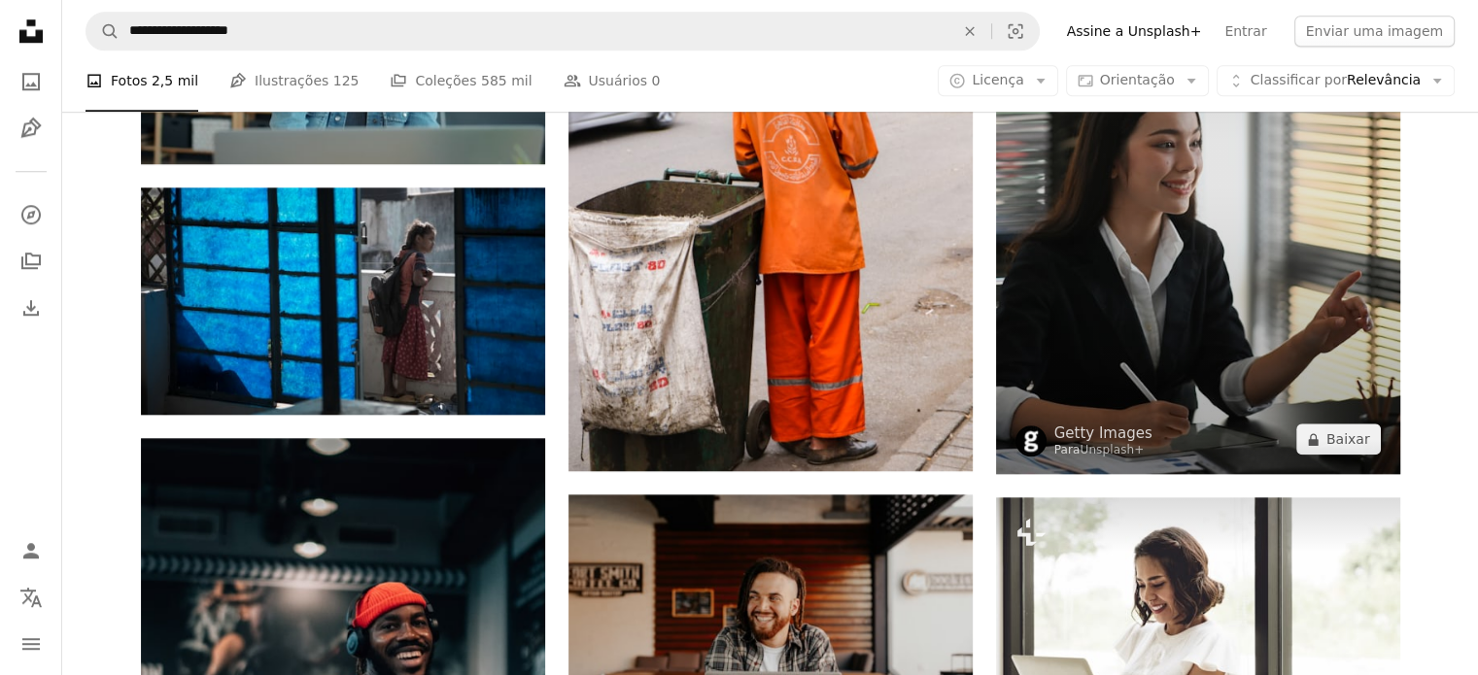
click at [1235, 269] on img at bounding box center [1198, 171] width 404 height 606
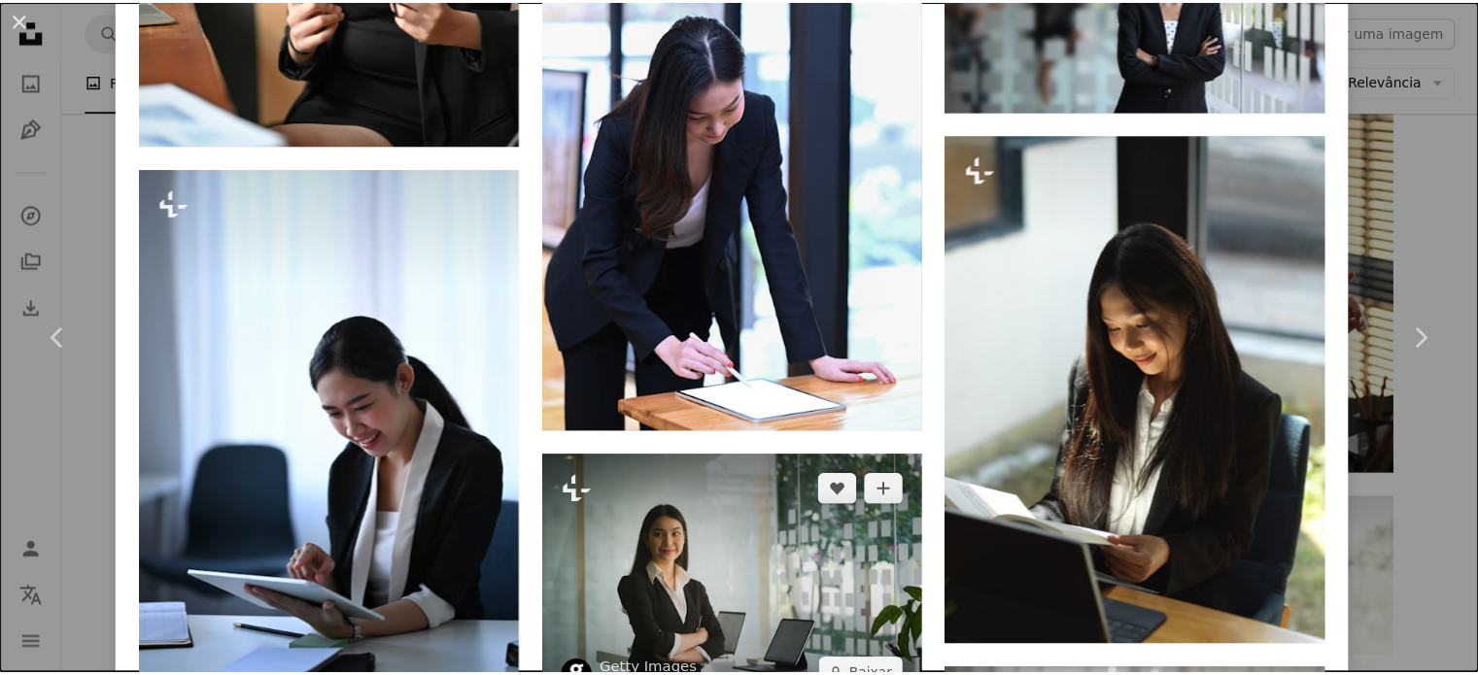
scroll to position [3693, 0]
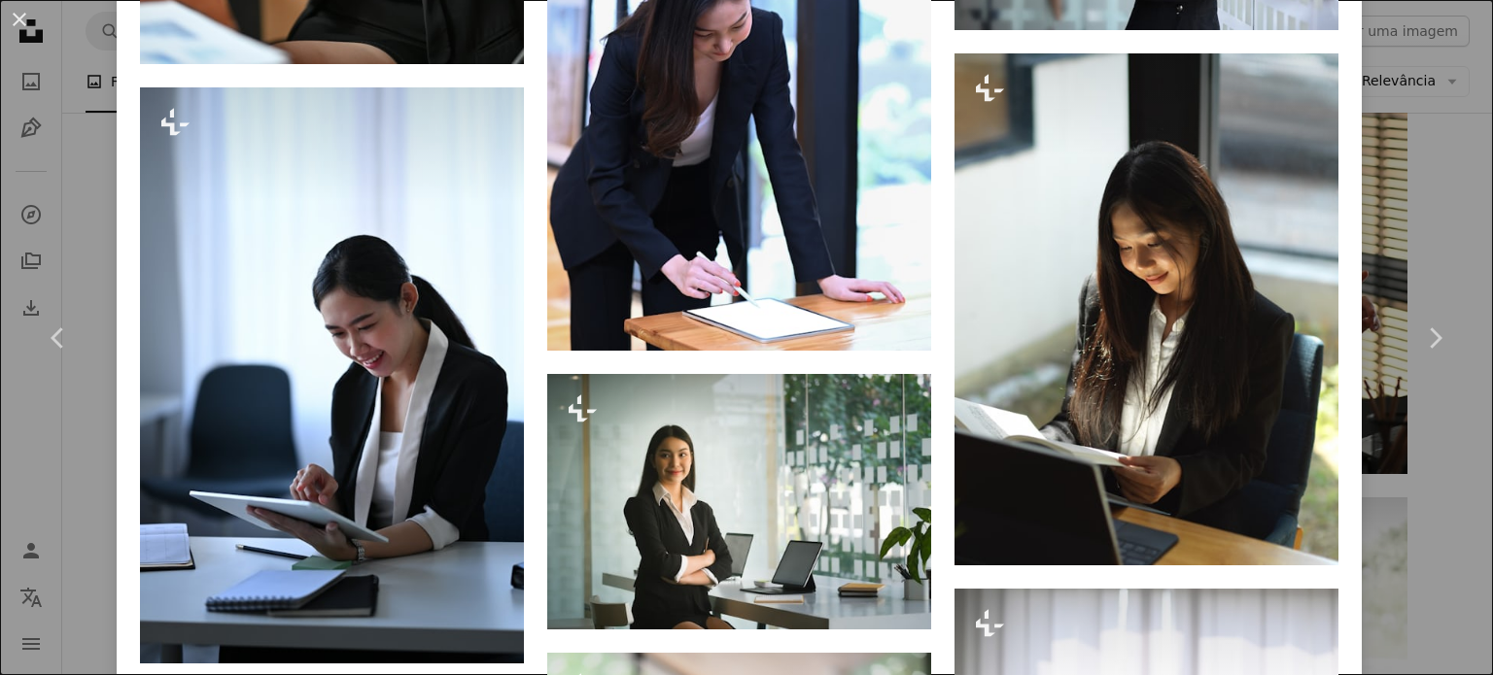
click at [1431, 232] on div "An X shape Chevron left Chevron right Getty Images Para Unsplash+ A heart A plu…" at bounding box center [746, 337] width 1493 height 675
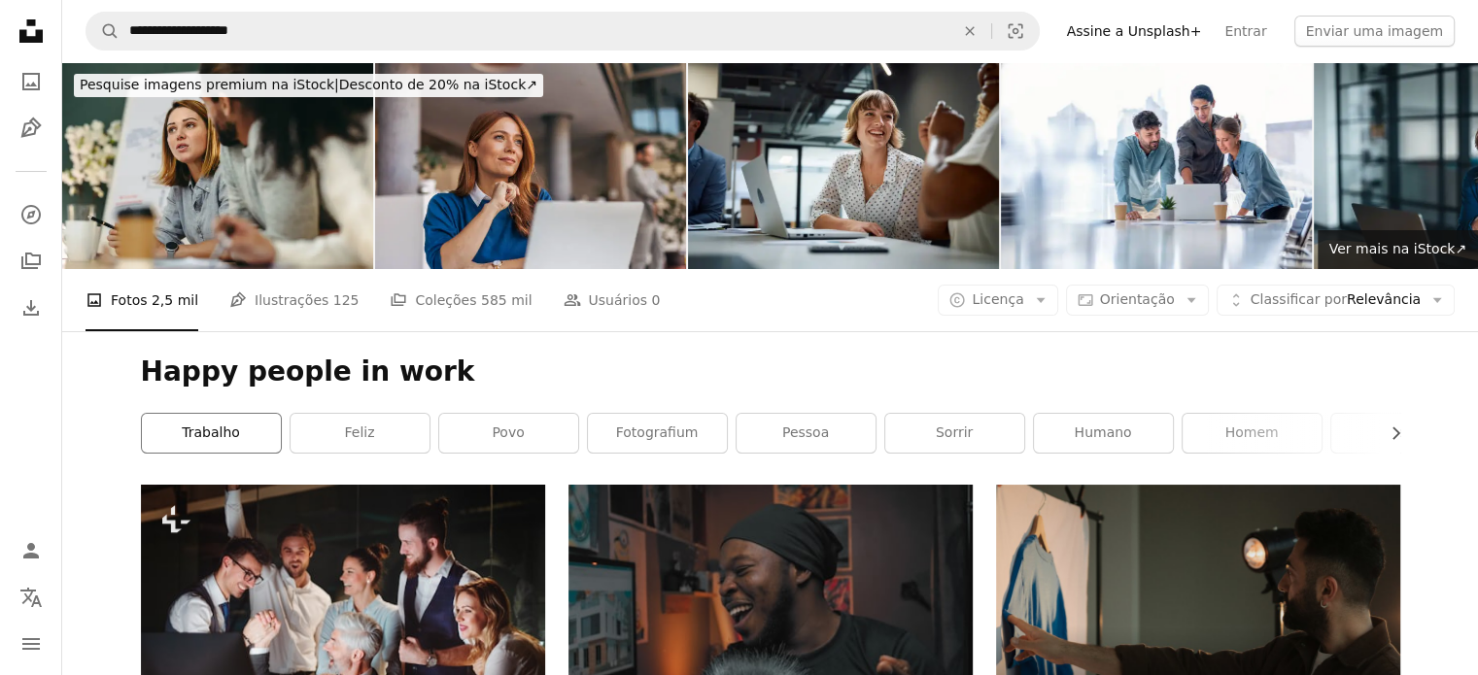
click at [233, 436] on link "trabalho" at bounding box center [211, 433] width 139 height 39
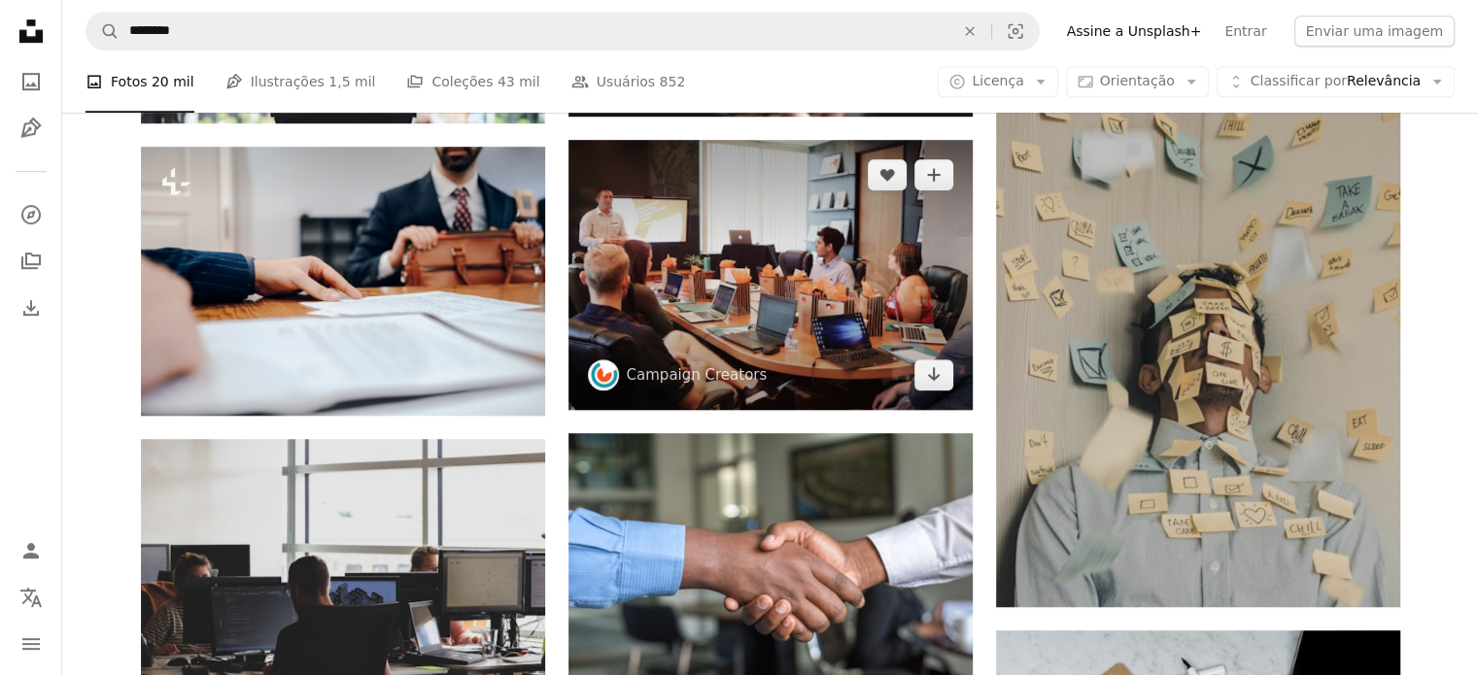
scroll to position [1555, 0]
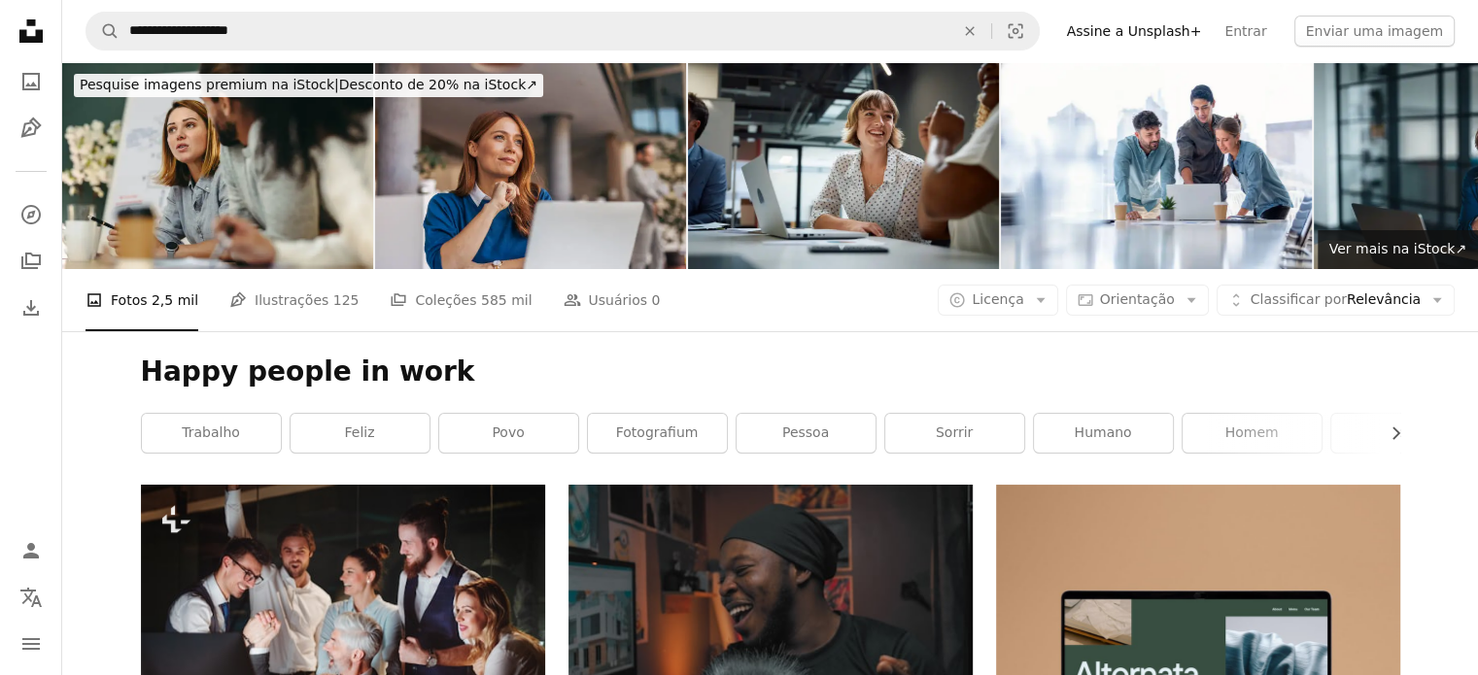
drag, startPoint x: 359, startPoint y: 438, endPoint x: 445, endPoint y: 441, distance: 86.5
click at [360, 438] on link "feliz" at bounding box center [360, 433] width 139 height 39
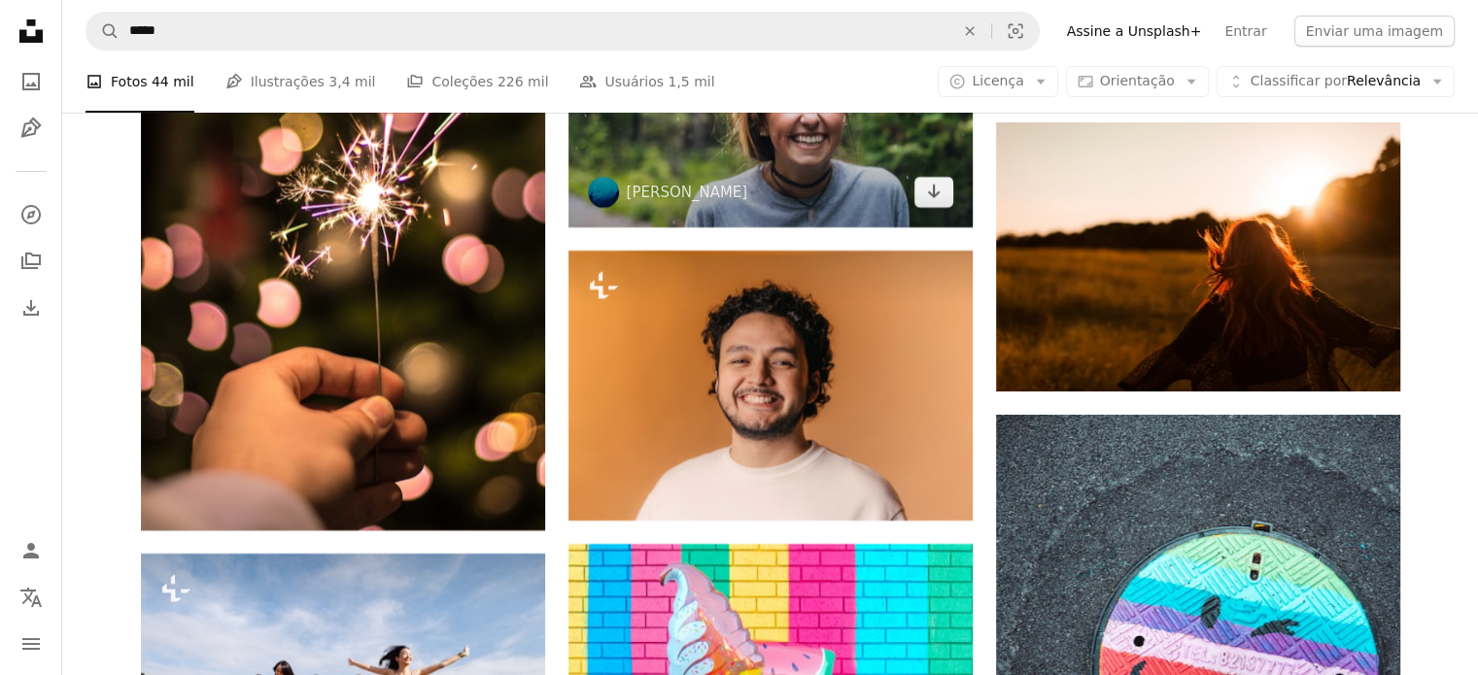
scroll to position [7677, 0]
